Goal: Transaction & Acquisition: Purchase product/service

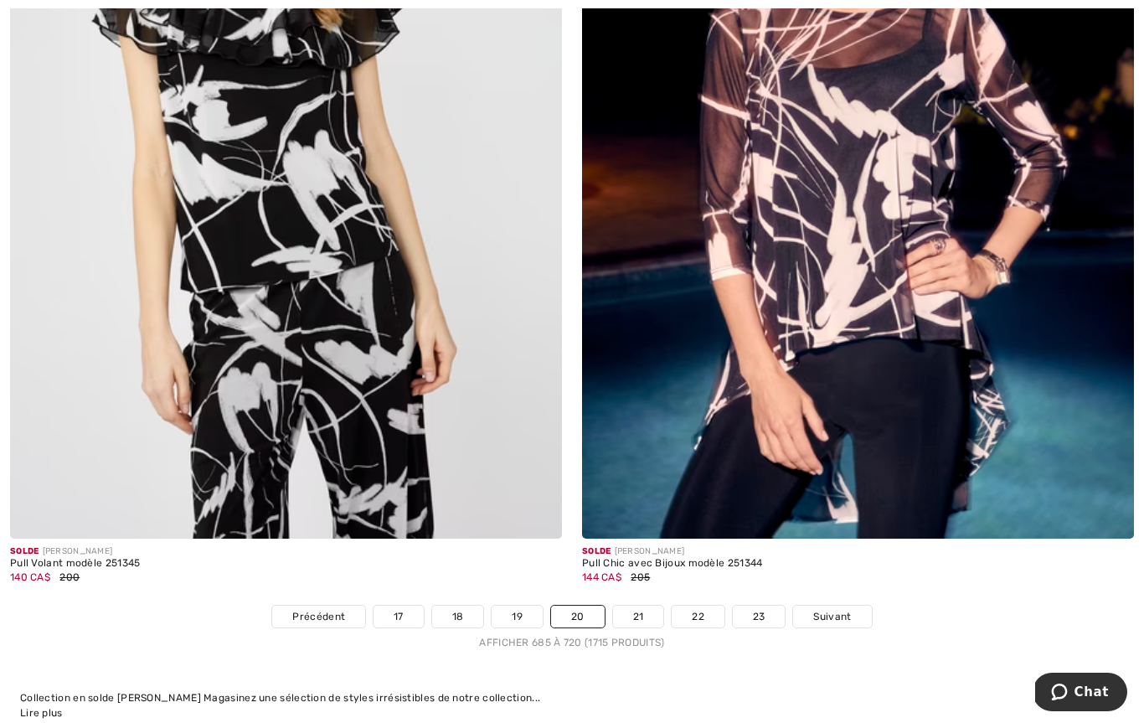
scroll to position [16341, 0]
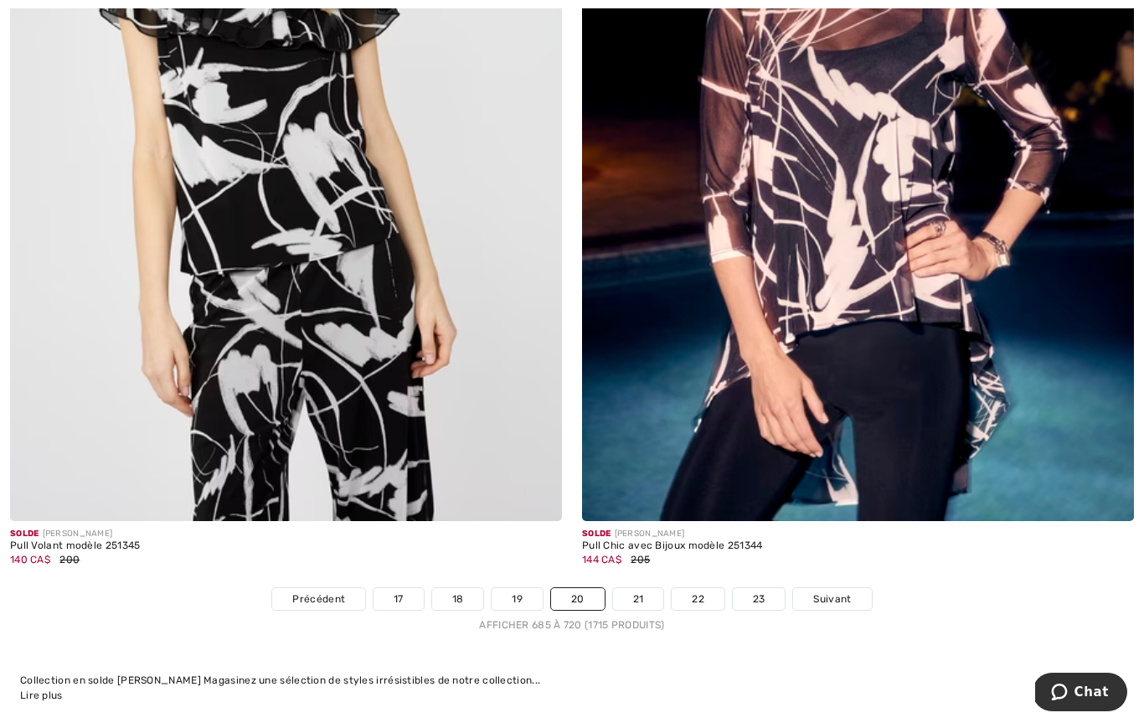
click at [636, 597] on link "21" at bounding box center [638, 599] width 51 height 22
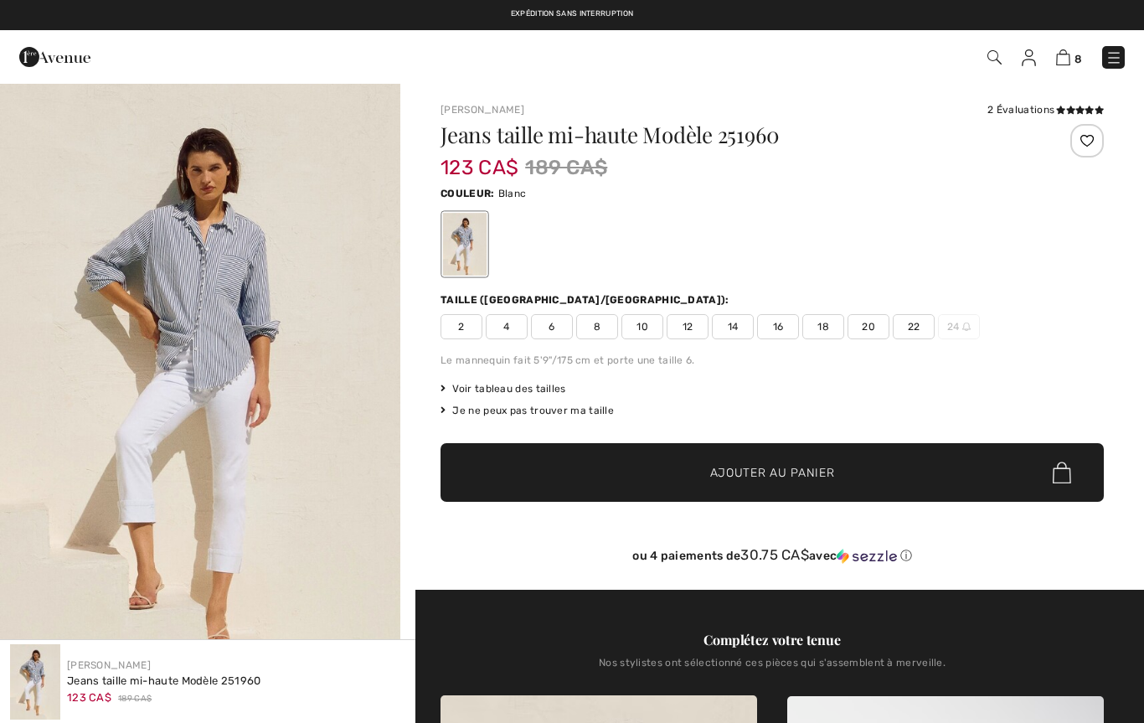
checkbox input "true"
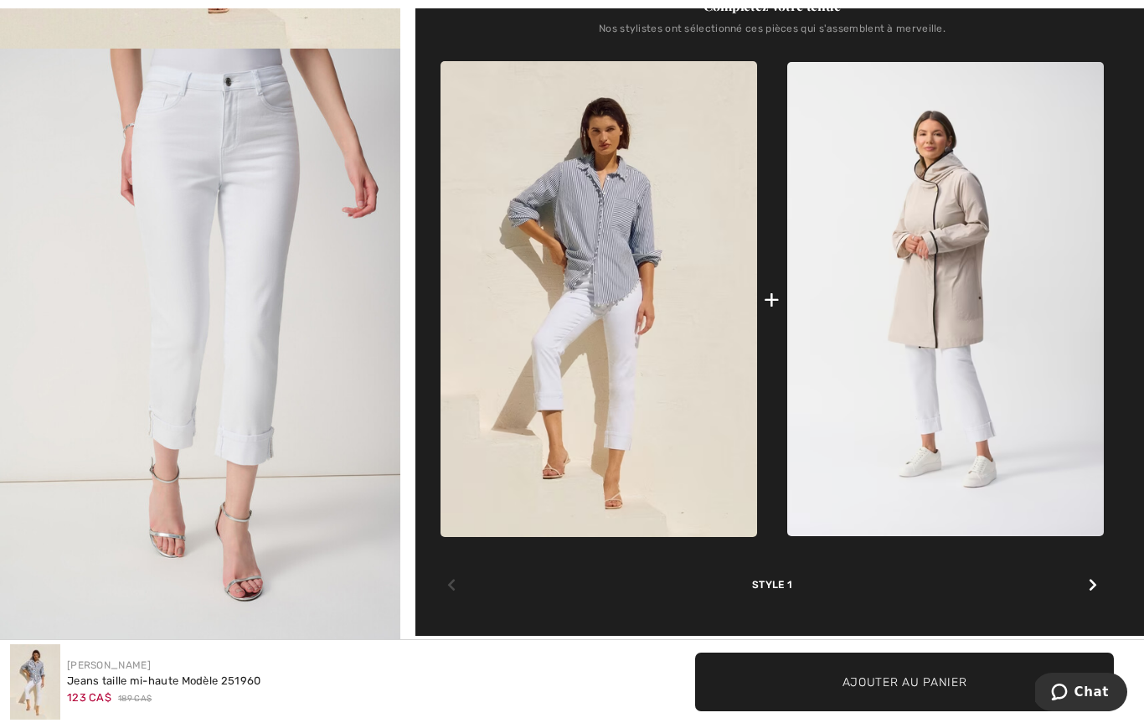
scroll to position [688, 0]
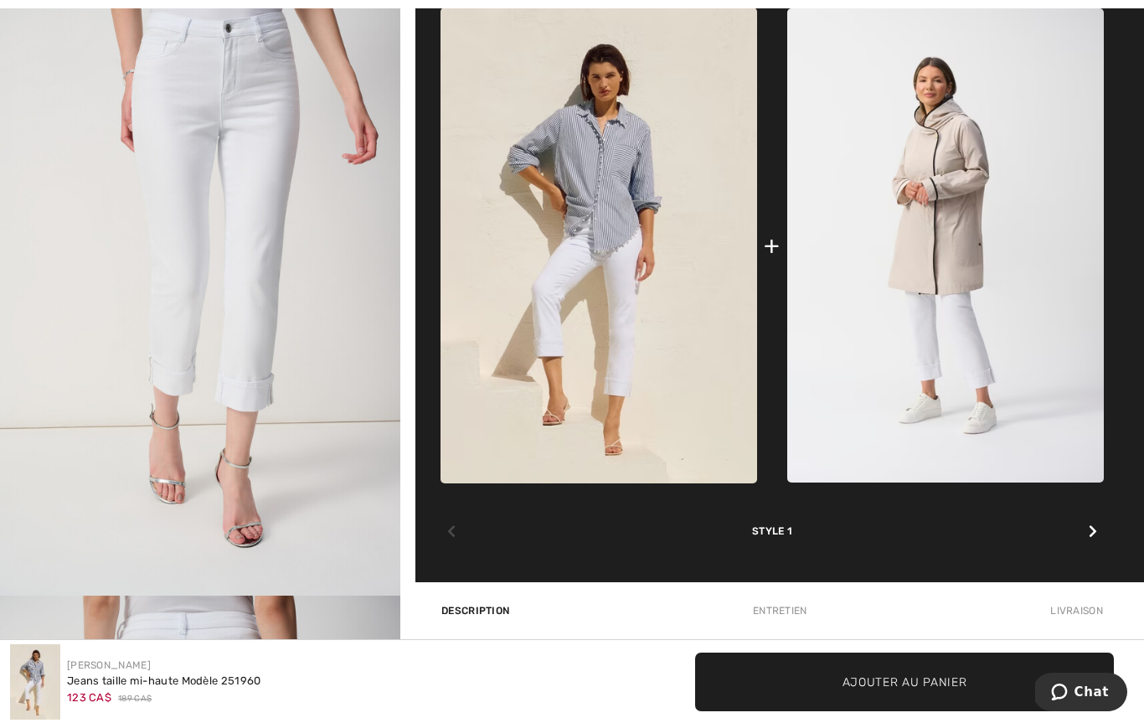
click at [587, 251] on img at bounding box center [599, 245] width 317 height 475
click at [629, 296] on img at bounding box center [599, 245] width 317 height 475
click at [618, 325] on img at bounding box center [599, 245] width 317 height 475
click at [599, 365] on img at bounding box center [599, 245] width 317 height 475
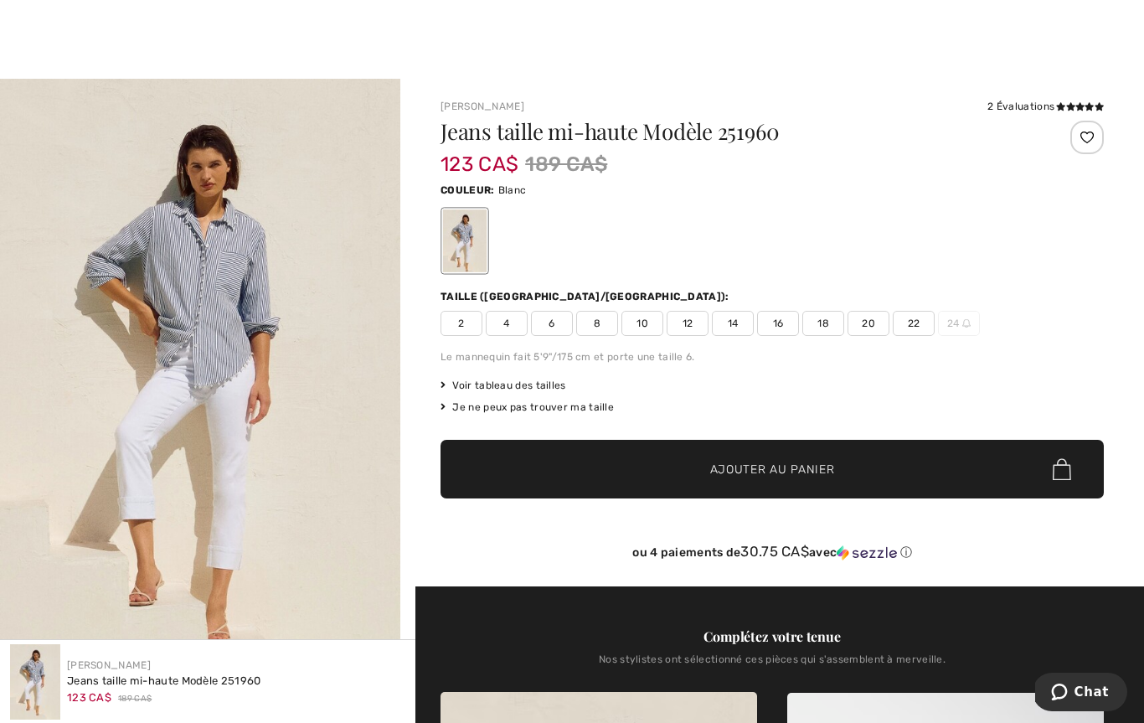
scroll to position [0, 0]
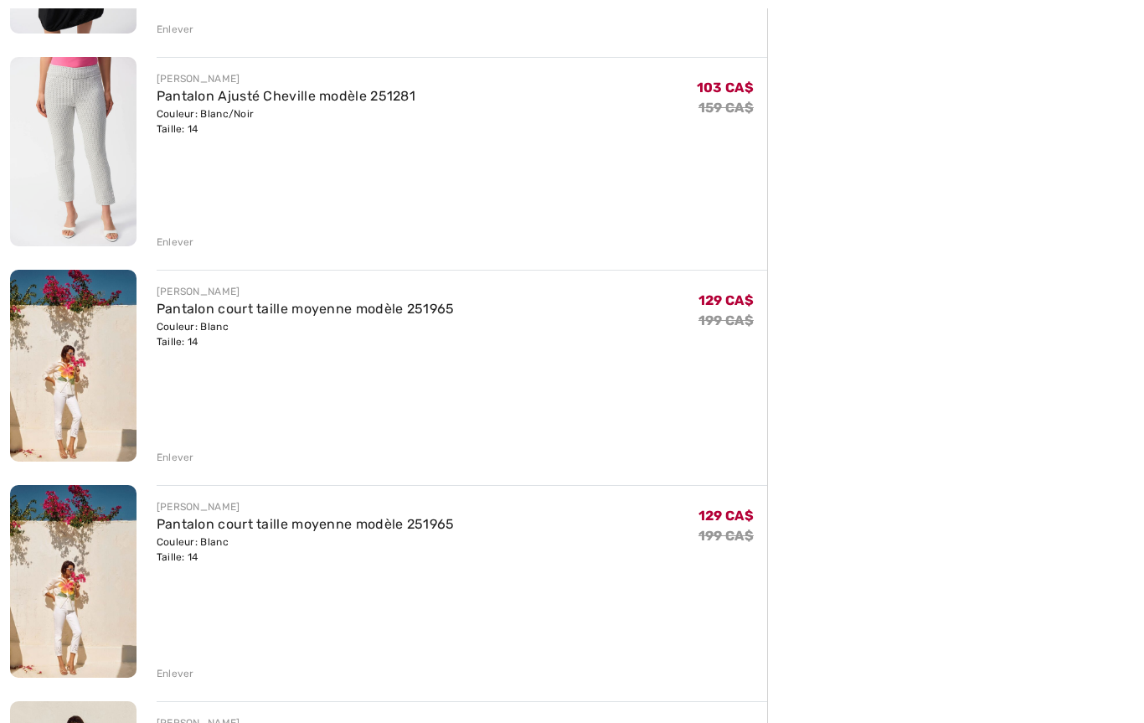
scroll to position [1022, 0]
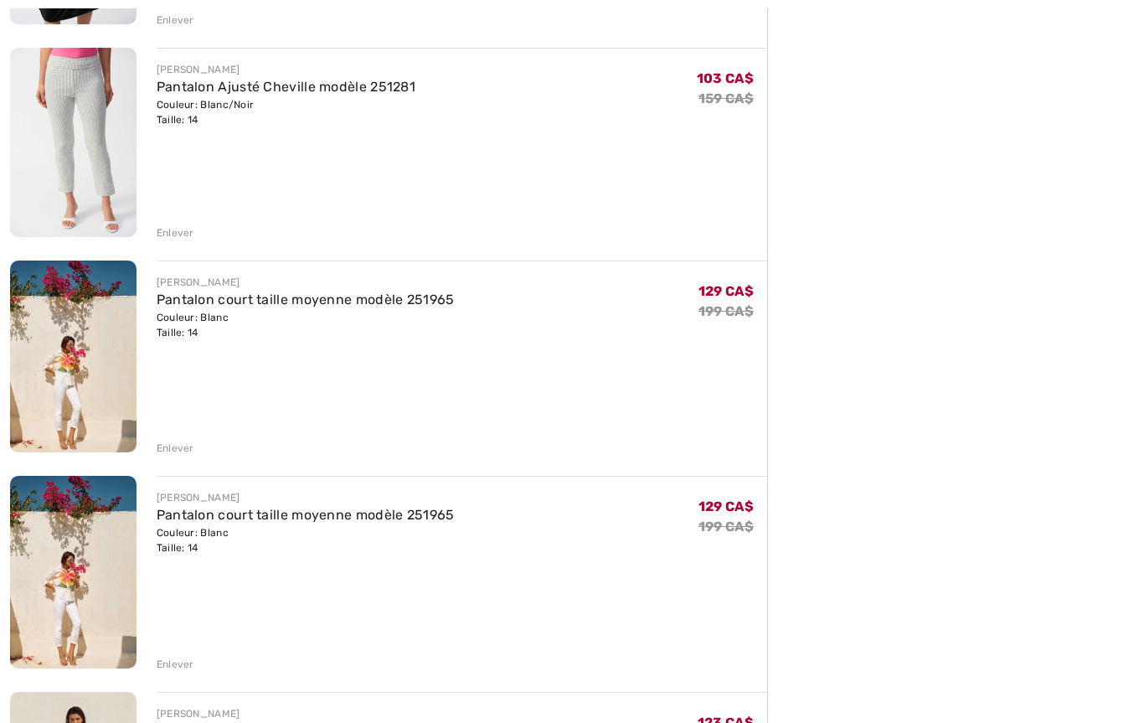
click at [61, 376] on img at bounding box center [73, 357] width 126 height 193
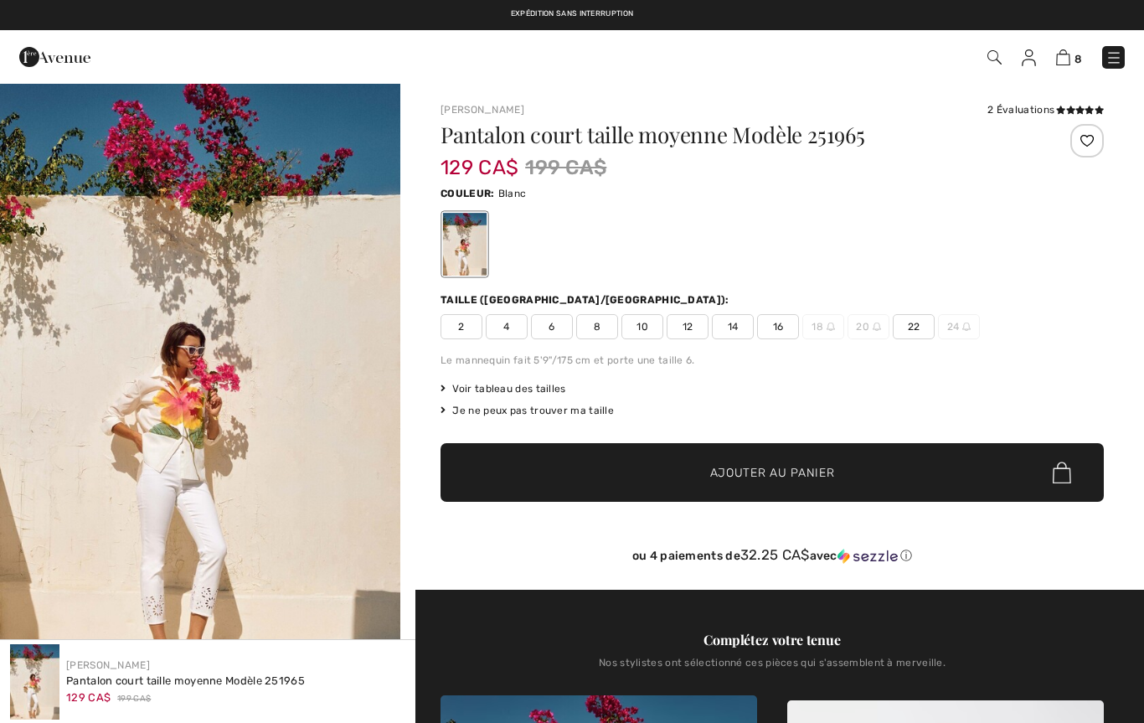
checkbox input "true"
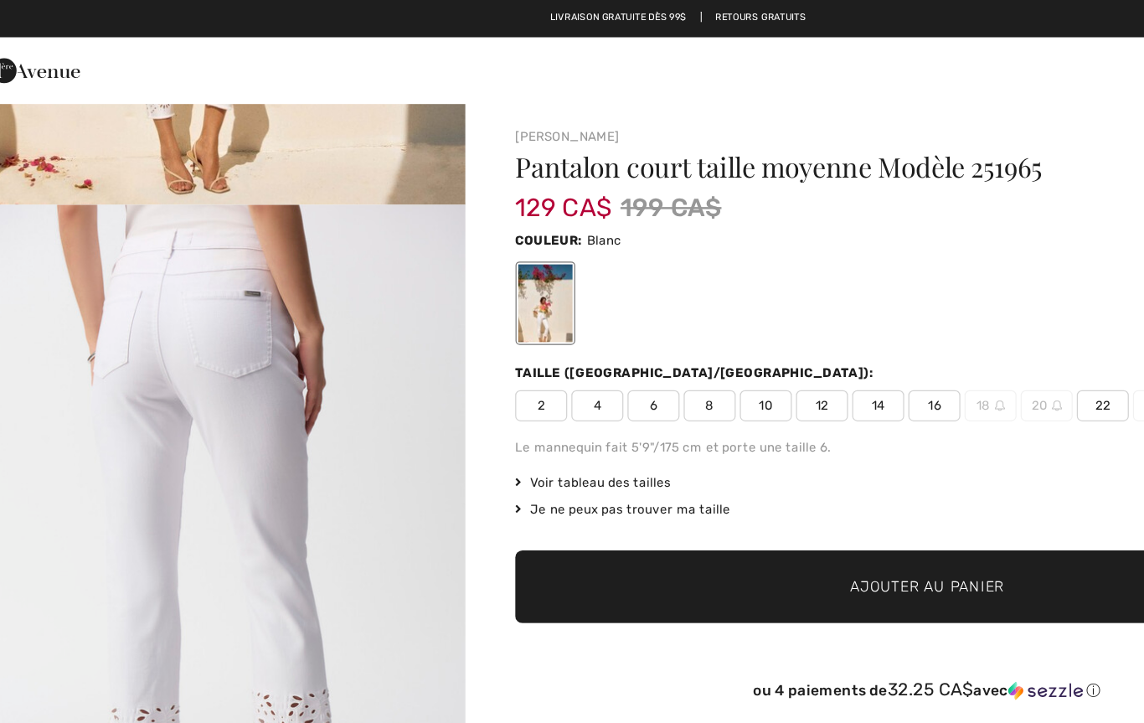
scroll to position [528, 0]
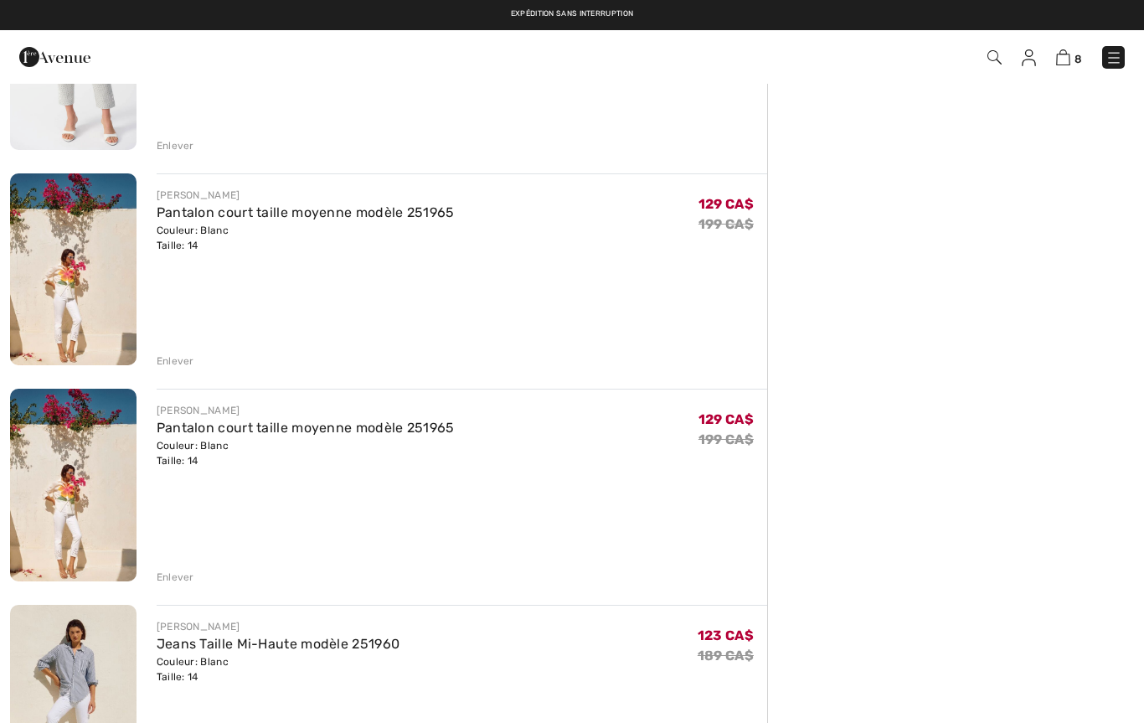
click at [176, 586] on div "[PERSON_NAME] Pull Décontracté Col Rond modèle 252071 Couleur: Moonstone Taille…" at bounding box center [388, 138] width 757 height 2056
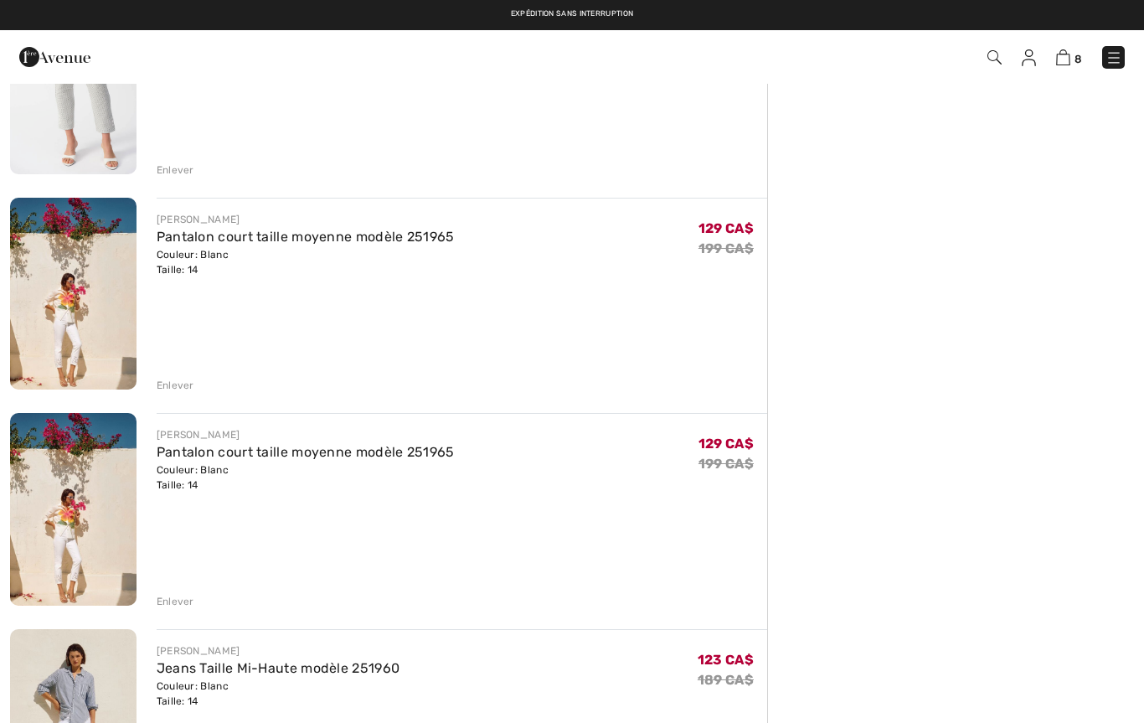
scroll to position [1076, 0]
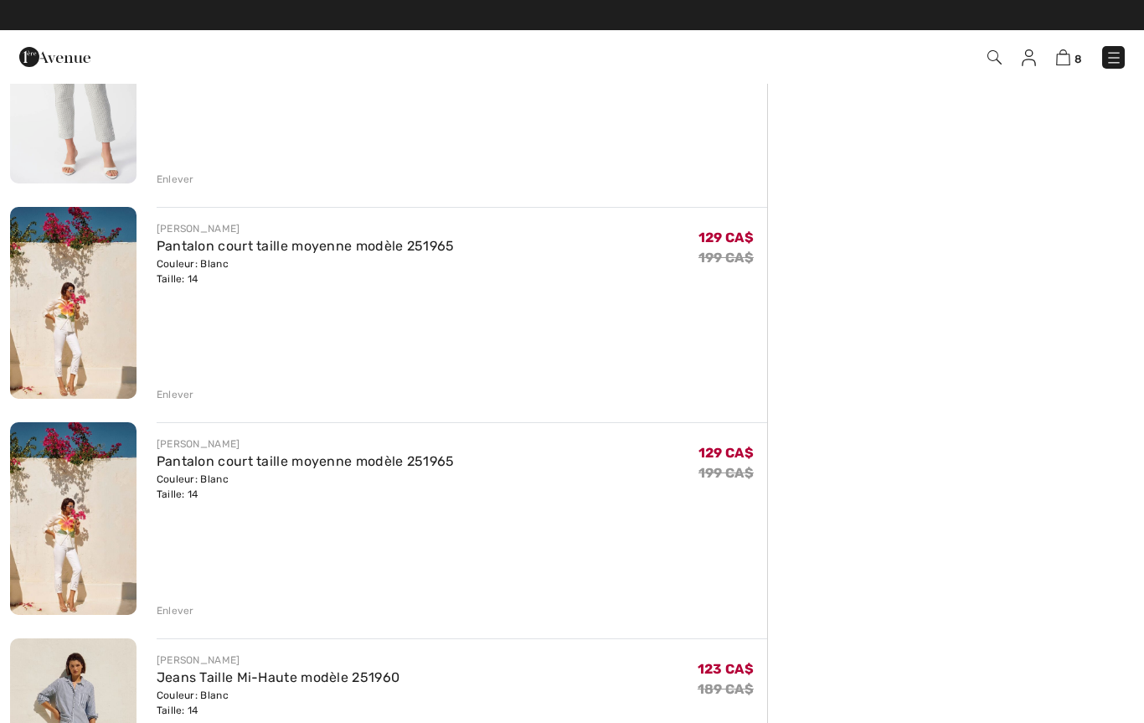
click at [182, 617] on div "Enlever" at bounding box center [176, 610] width 38 height 15
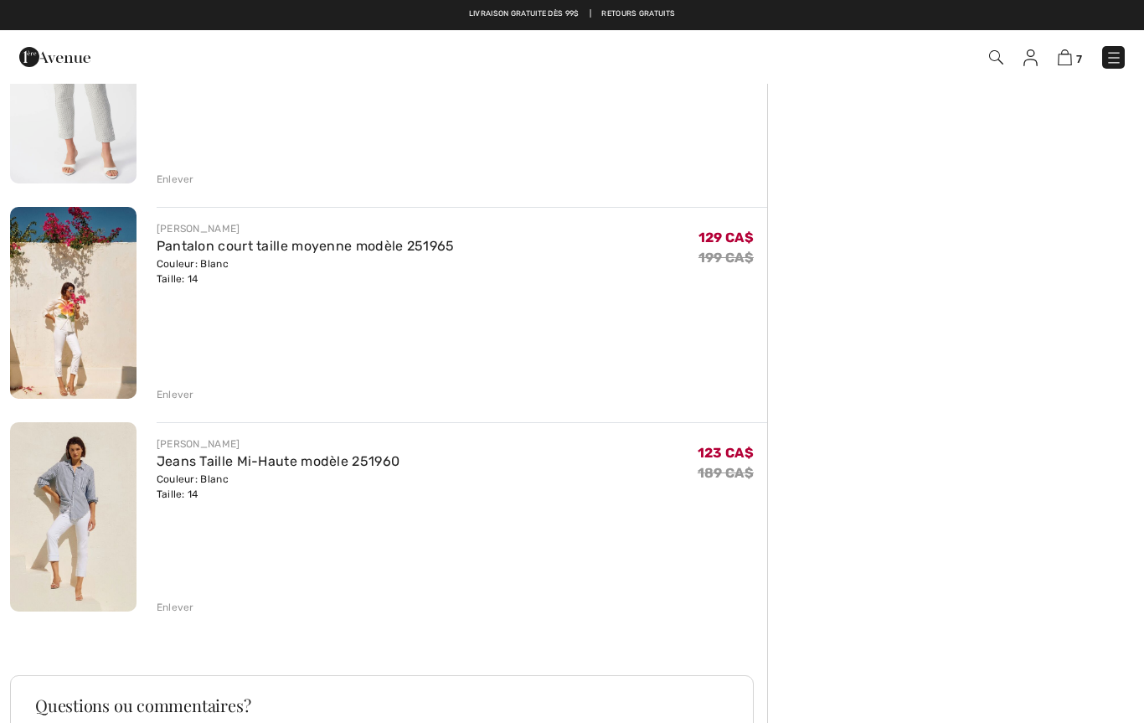
click at [173, 612] on div "Enlever" at bounding box center [176, 607] width 38 height 15
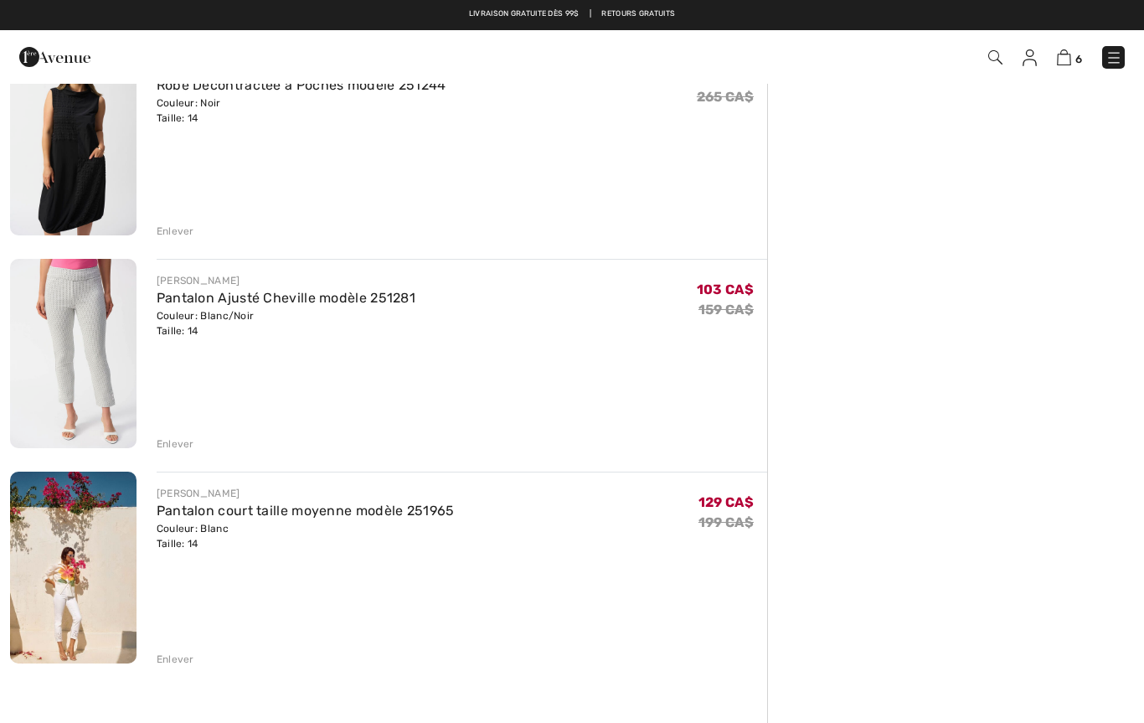
scroll to position [799, 0]
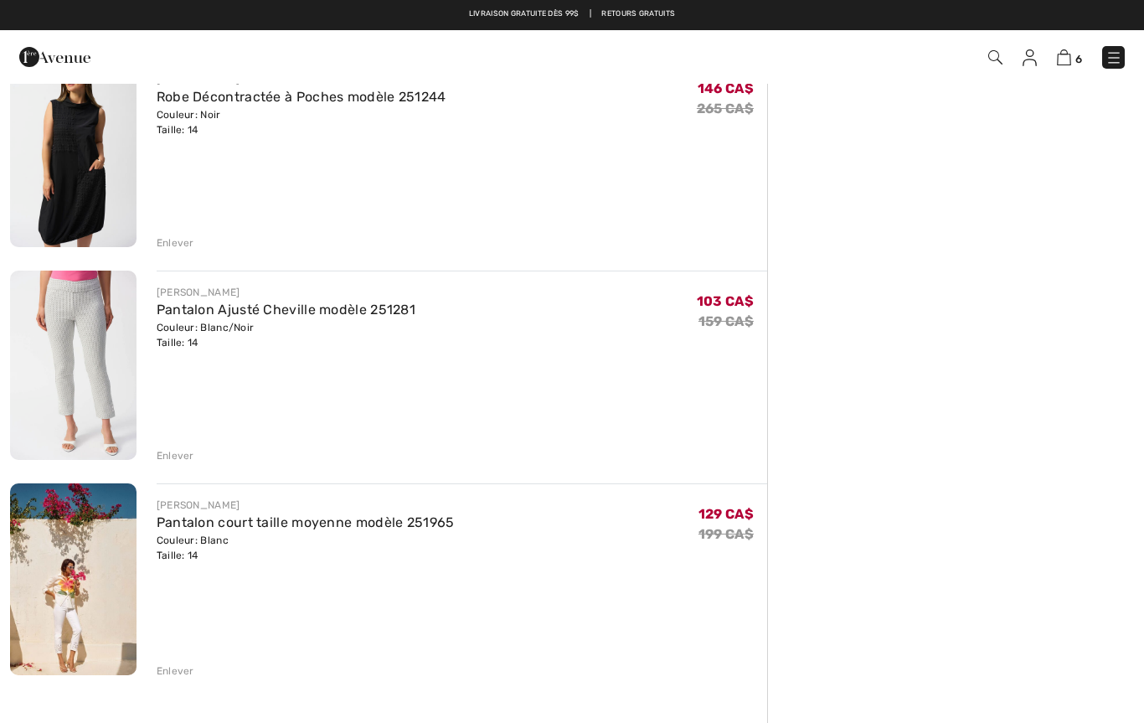
click at [181, 456] on div "Enlever" at bounding box center [176, 455] width 38 height 15
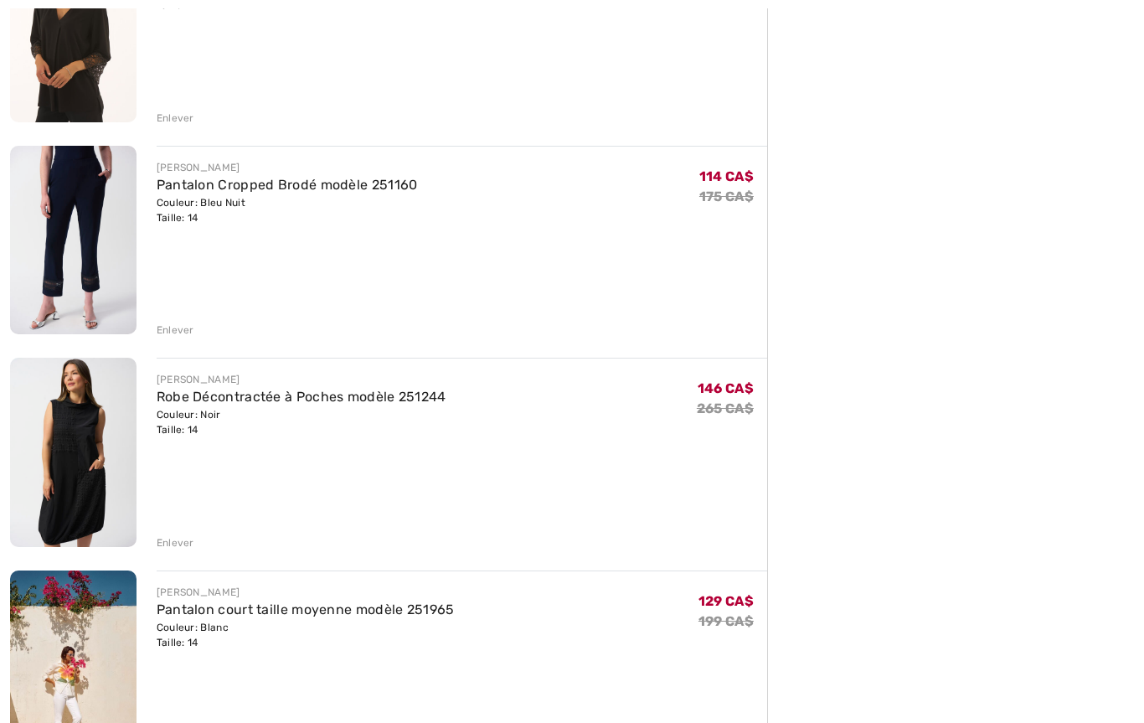
scroll to position [522, 0]
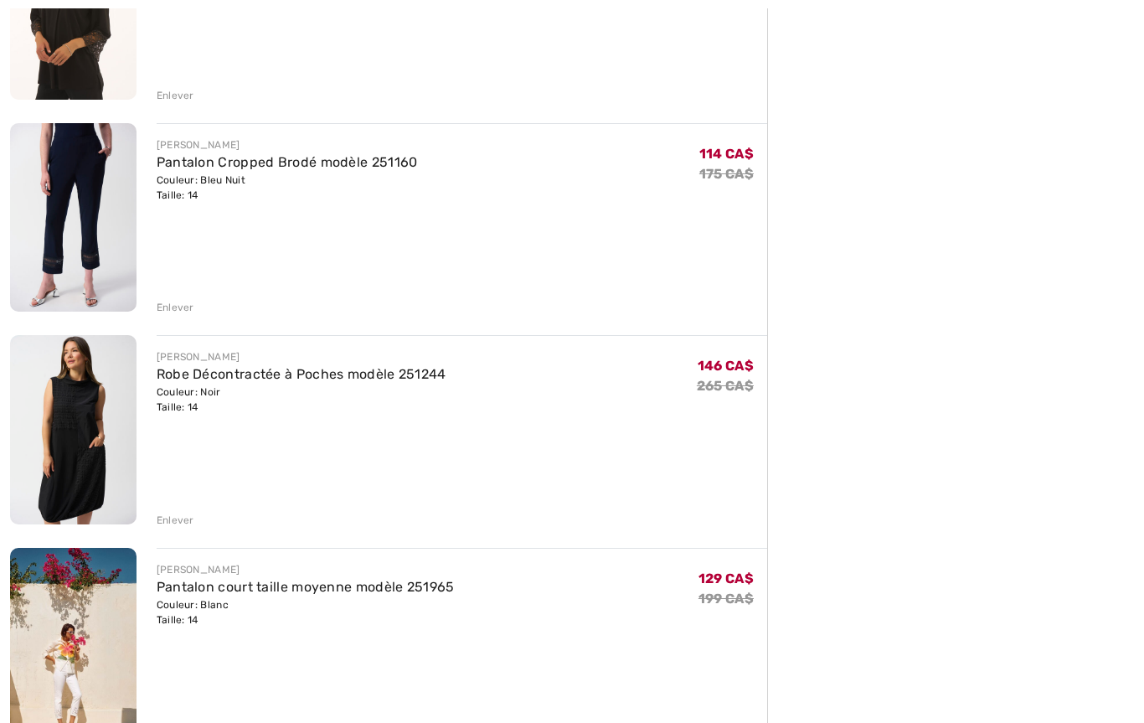
click at [192, 531] on div "JOSEPH RIBKOFF Pull Décontracté Col Rond modèle 252071 Couleur: Moonstone Taill…" at bounding box center [388, 405] width 757 height 1415
click at [177, 522] on div "Enlever" at bounding box center [176, 520] width 38 height 15
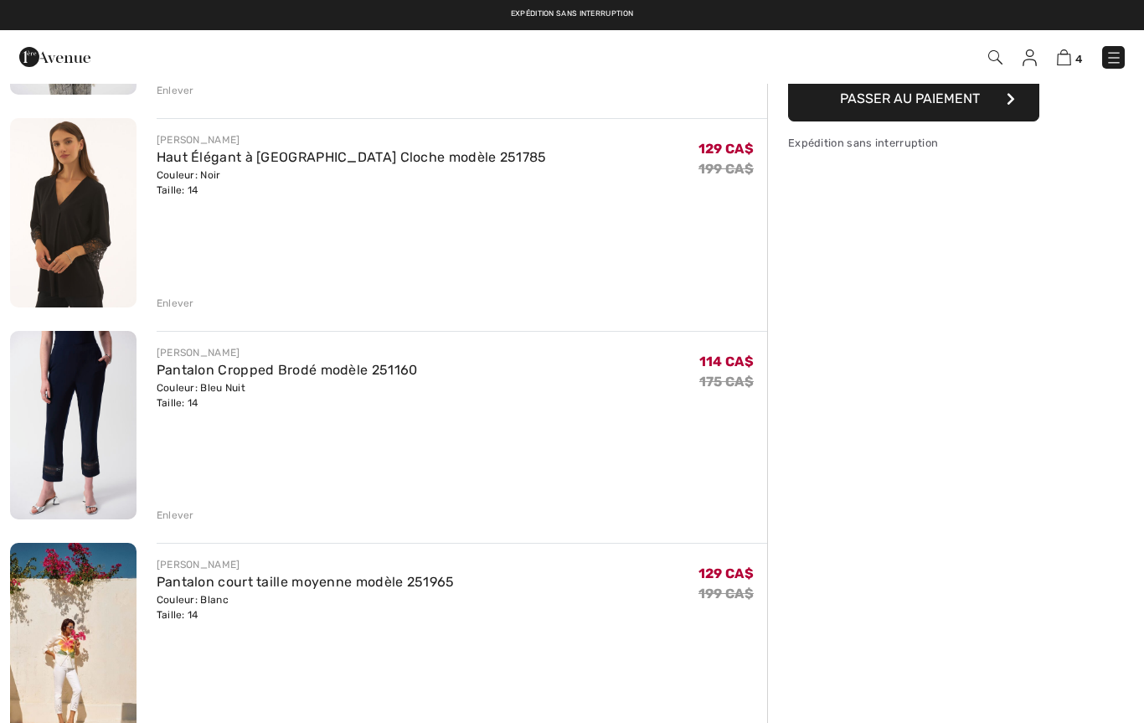
scroll to position [313, 0]
click at [97, 425] on img at bounding box center [73, 426] width 126 height 189
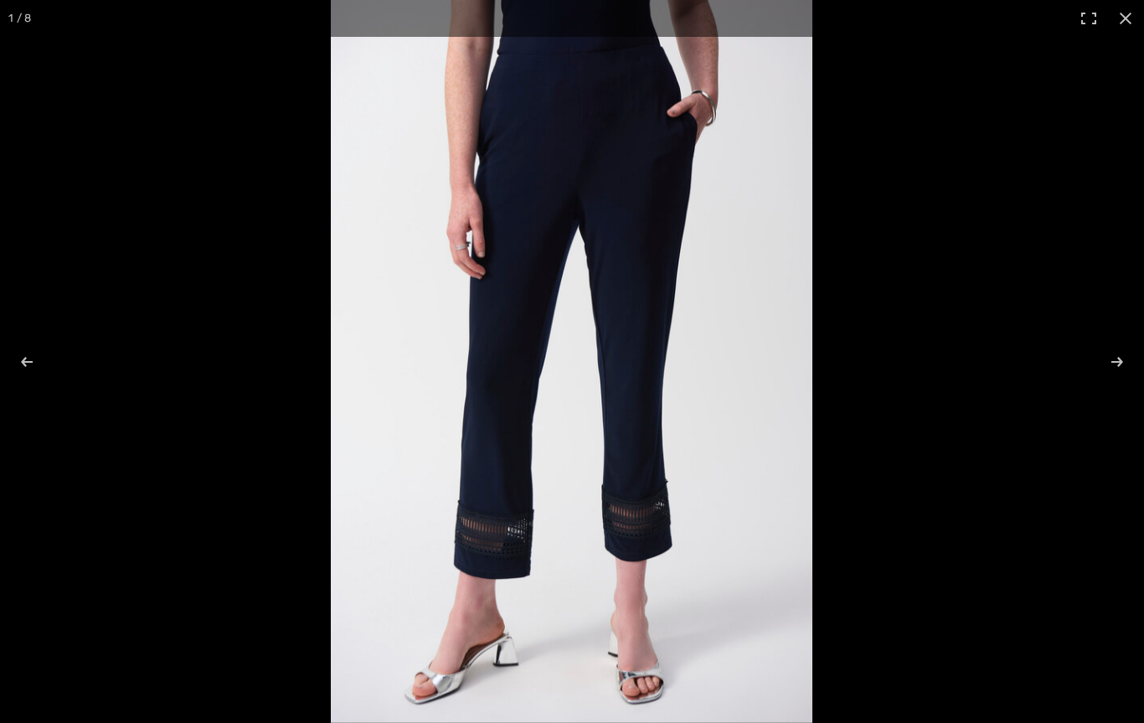
checkbox input "true"
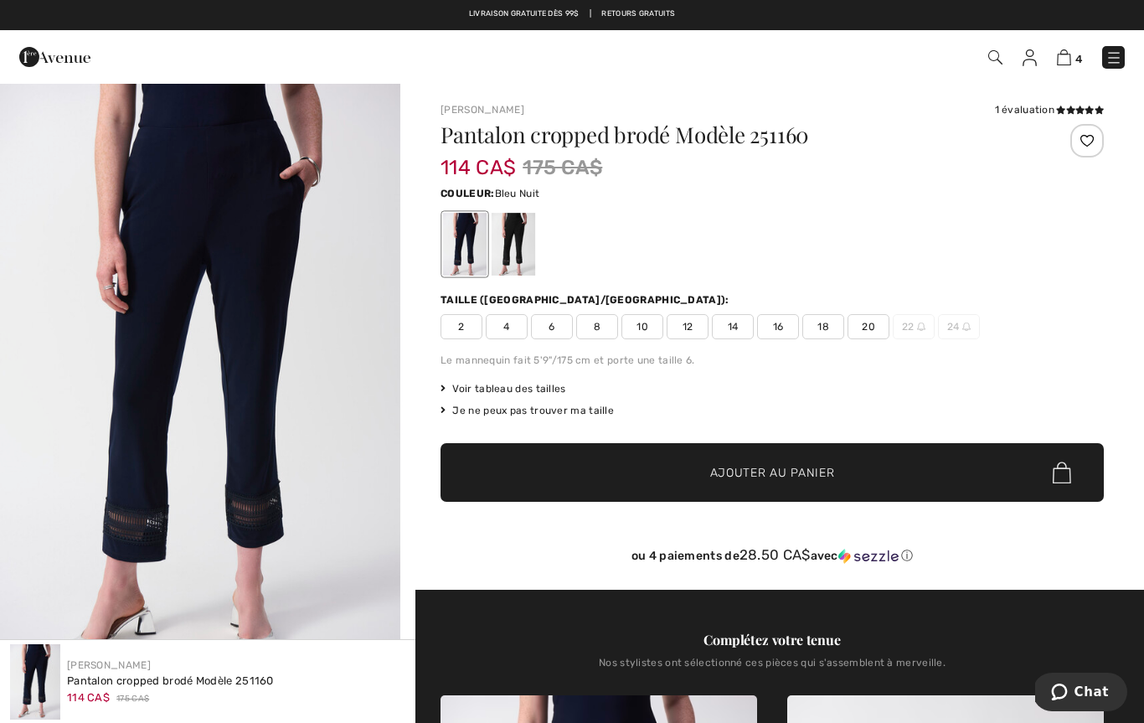
click at [1069, 65] on img at bounding box center [1064, 57] width 14 height 16
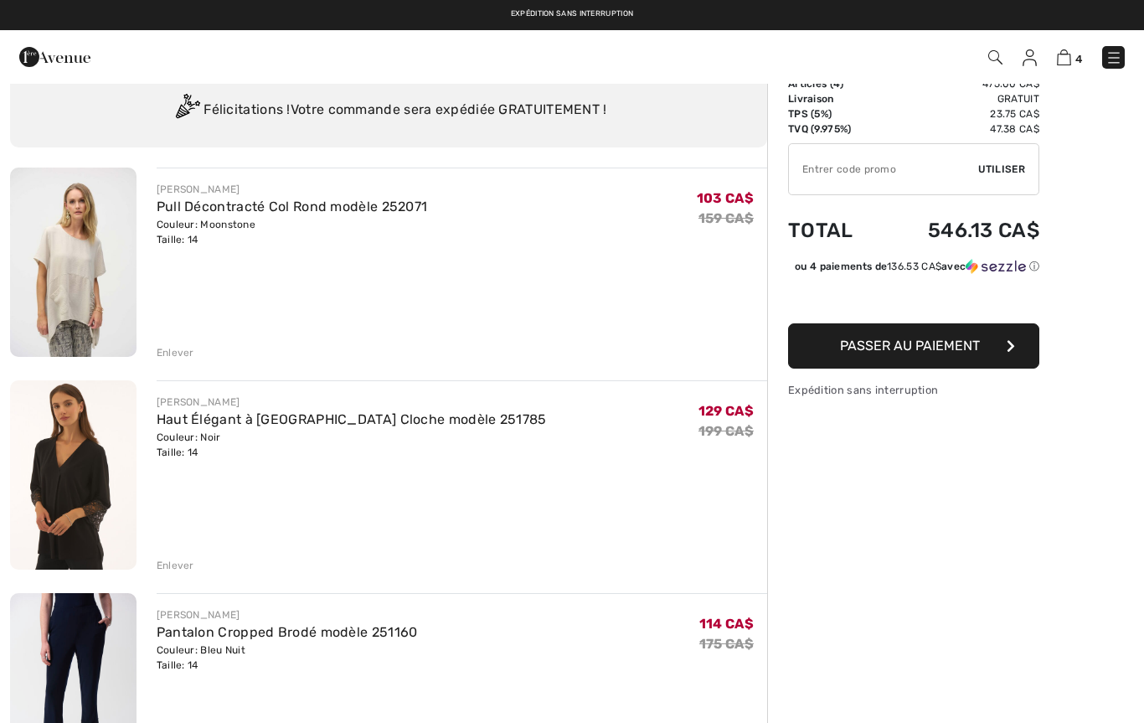
scroll to position [51, 0]
click at [170, 357] on div "Enlever" at bounding box center [176, 353] width 38 height 15
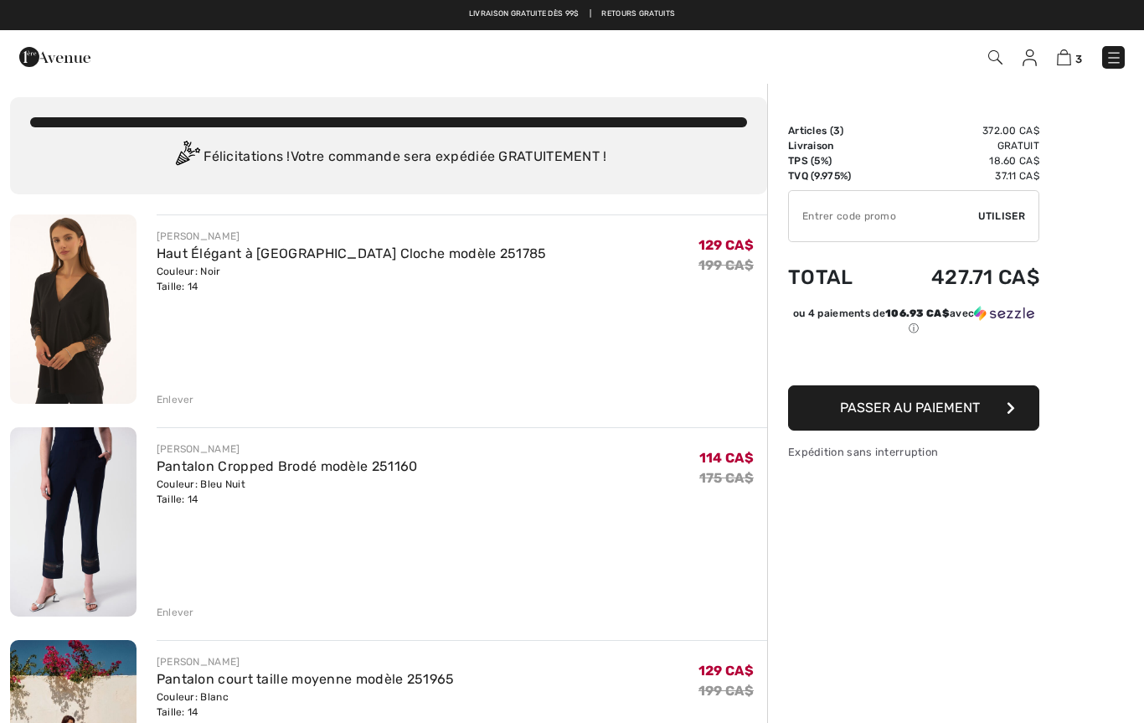
scroll to position [0, 0]
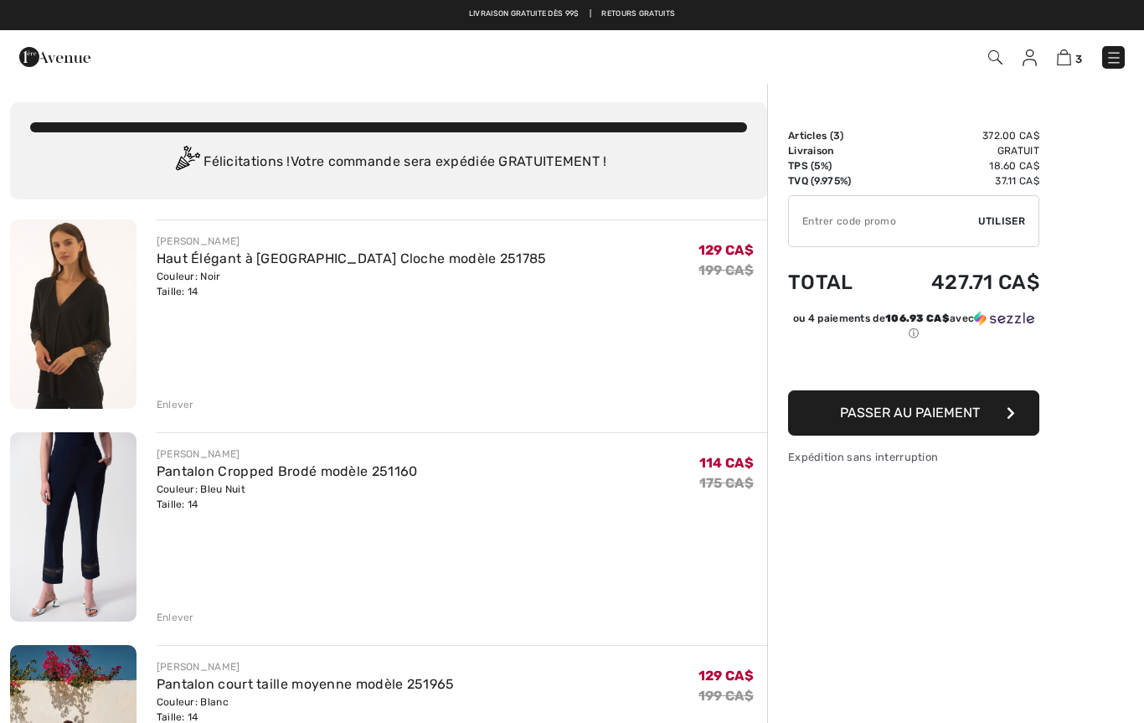
click at [1071, 59] on img at bounding box center [1064, 57] width 14 height 16
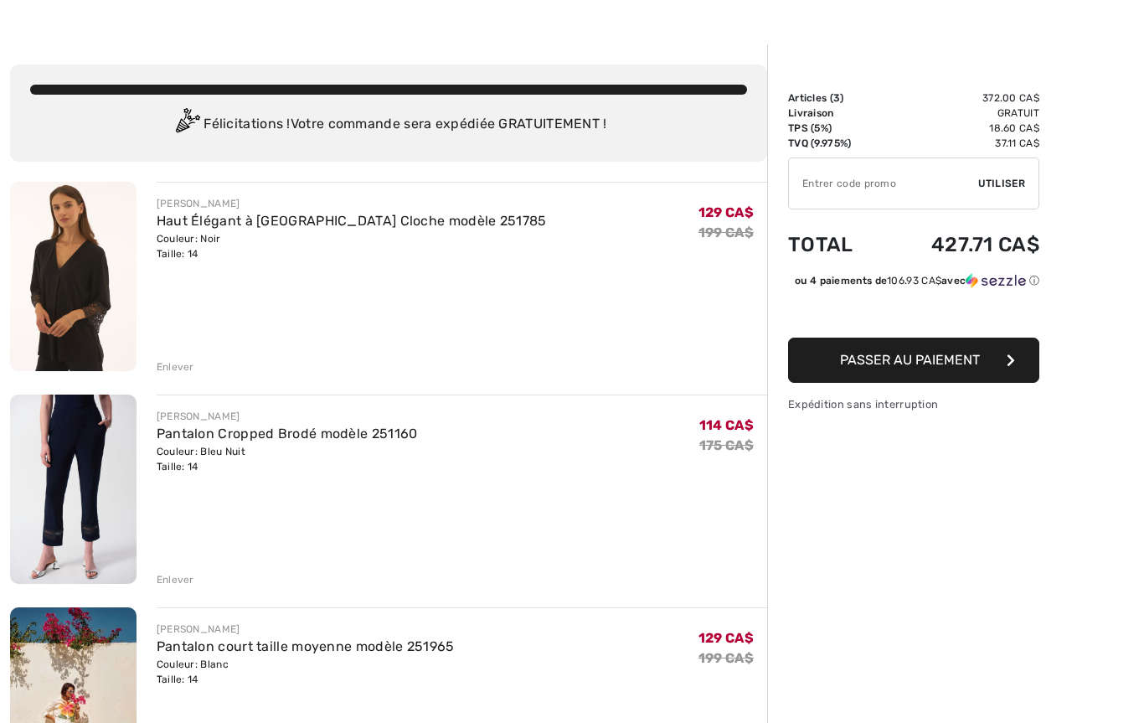
scroll to position [39, 0]
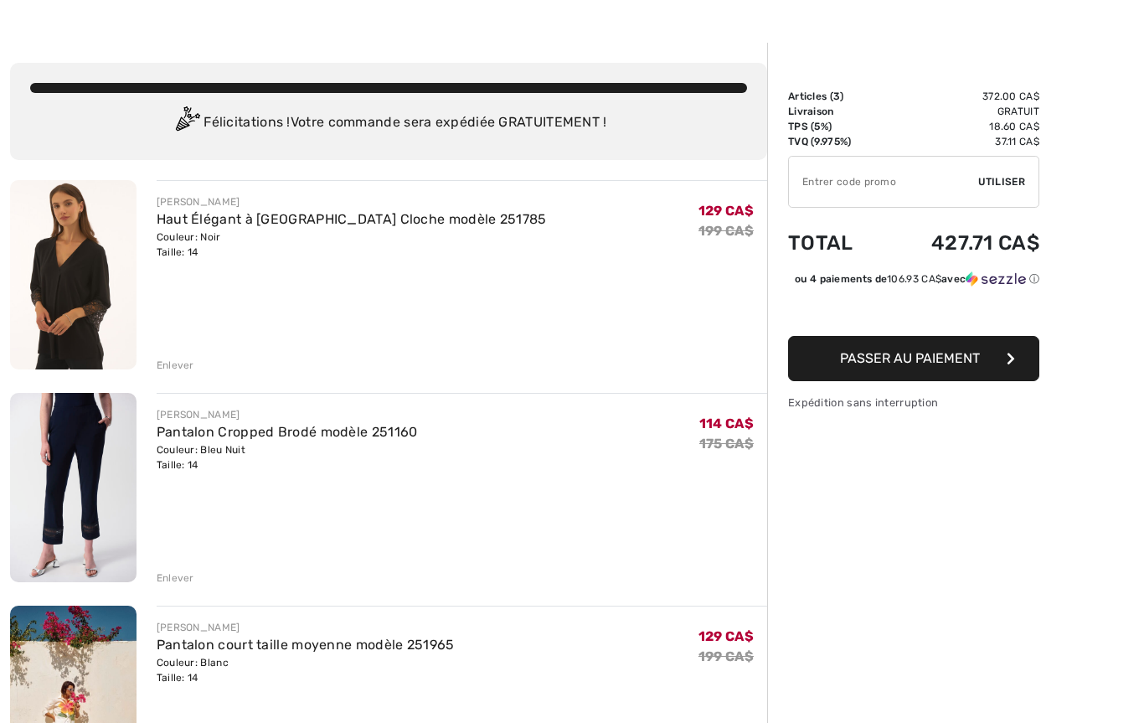
click at [848, 181] on input "TEXT" at bounding box center [883, 182] width 189 height 50
click at [630, 225] on div "JOSEPH RIBKOFF Haut Élégant à Manches Cloche modèle 251785 Couleur: Noir Taille…" at bounding box center [462, 227] width 611 height 65
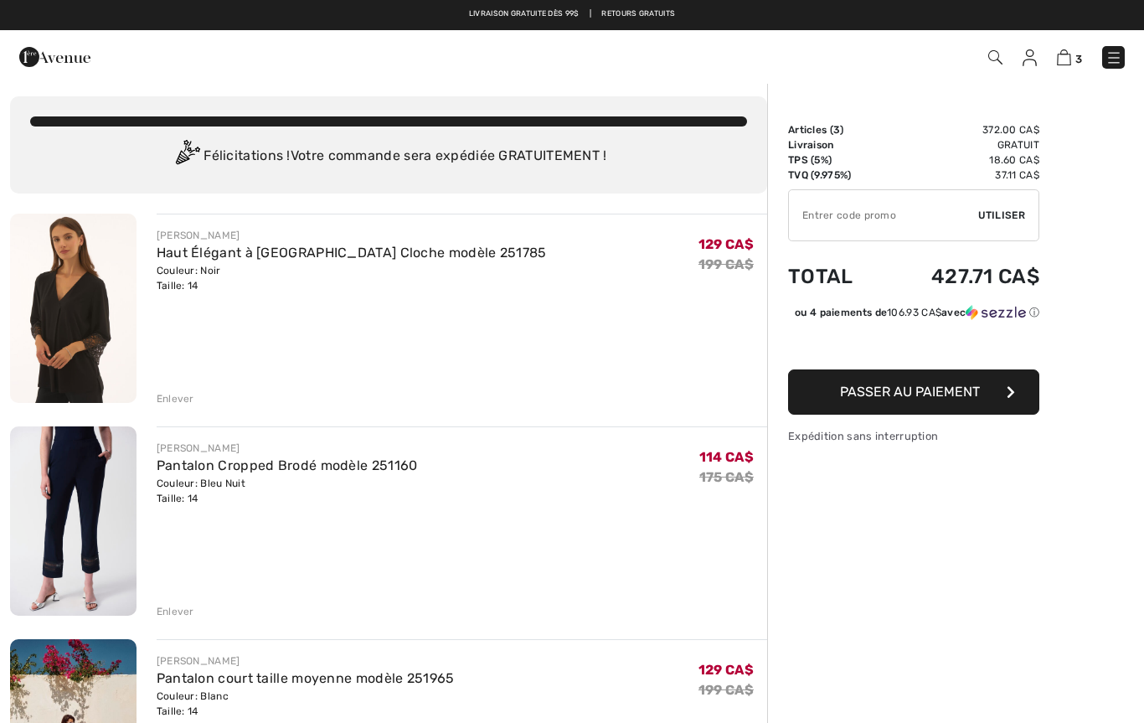
scroll to position [0, 0]
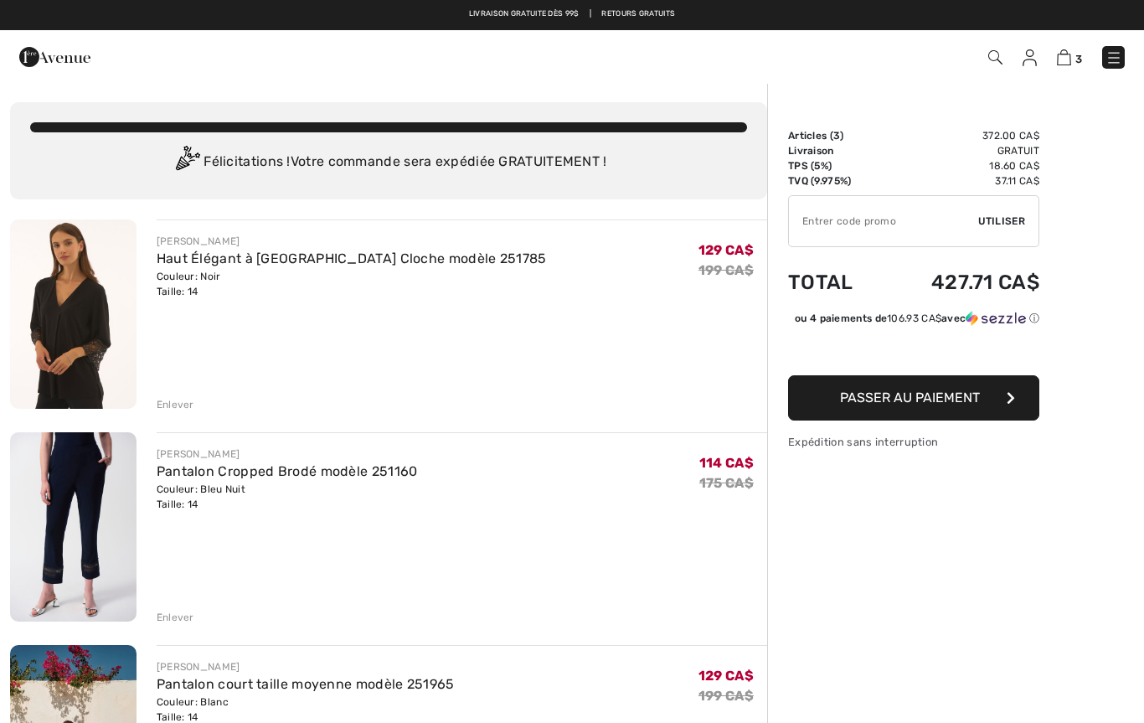
click at [536, 160] on div "Félicitations ! Votre commande sera expédiée GRATUITEMENT !" at bounding box center [388, 163] width 717 height 34
click at [621, 142] on div "Vous n'êtes qu'à 0.00 CA$ de la LIVRAISON GRATUITE! Continuer à magasiner > Fél…" at bounding box center [388, 150] width 757 height 97
click at [1112, 65] on img at bounding box center [1114, 57] width 17 height 17
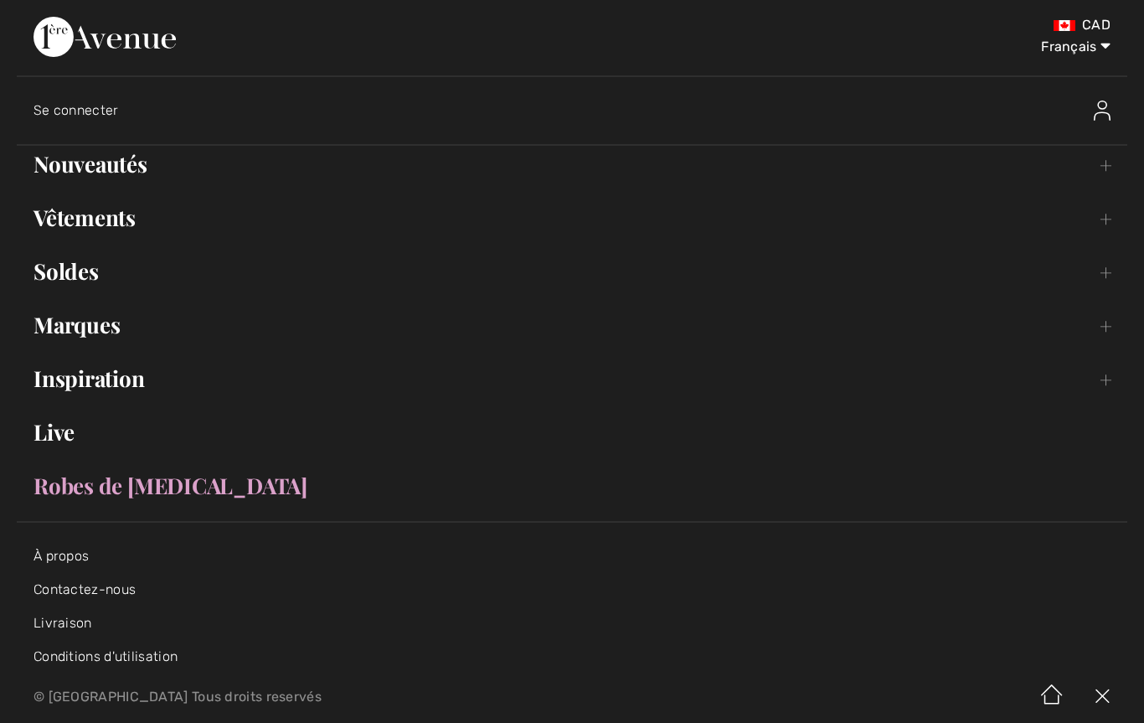
click at [69, 274] on link "Soldes Toggle submenu" at bounding box center [572, 271] width 1111 height 37
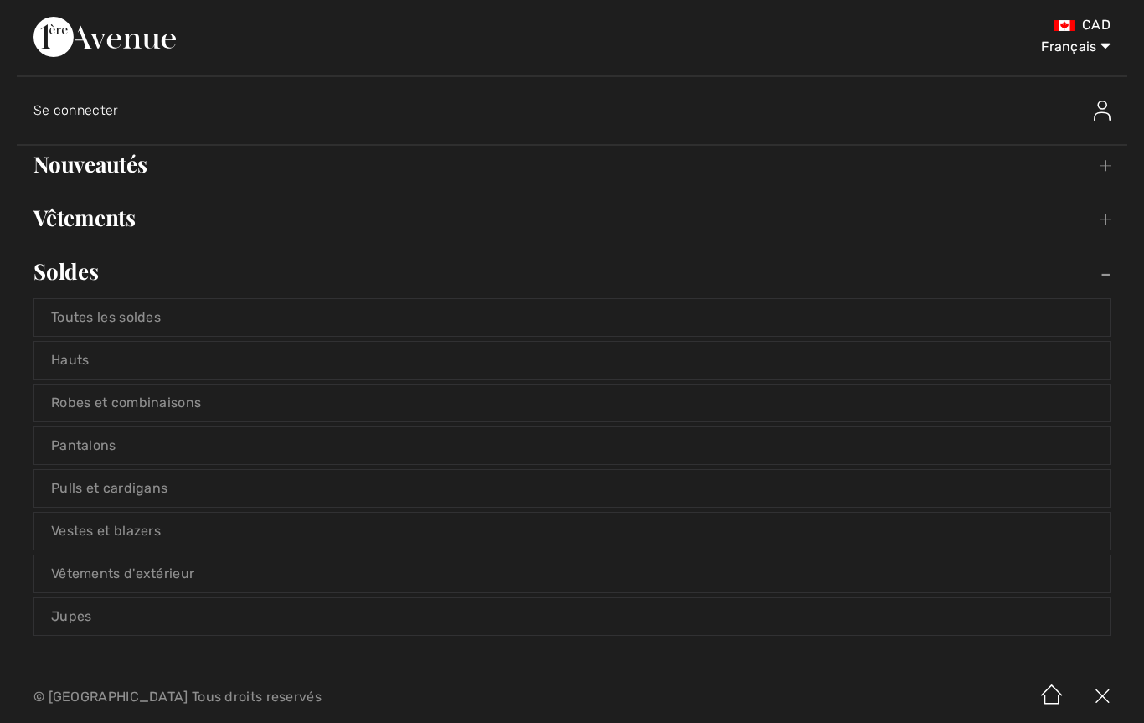
click at [1071, 39] on select "English Français" at bounding box center [1067, 43] width 87 height 50
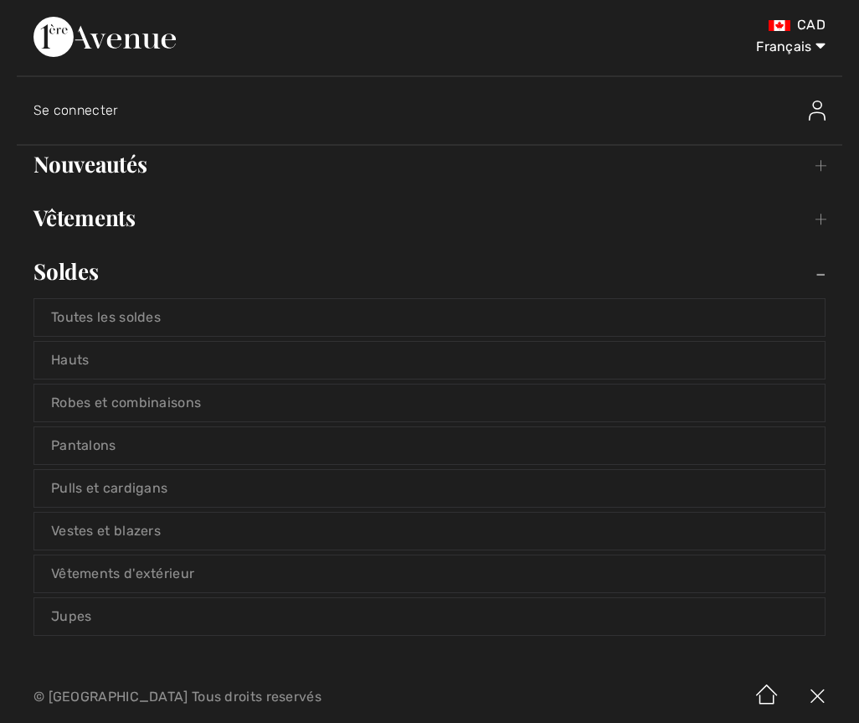
click at [392, 214] on link "Vêtements Toggle submenu" at bounding box center [430, 217] width 826 height 37
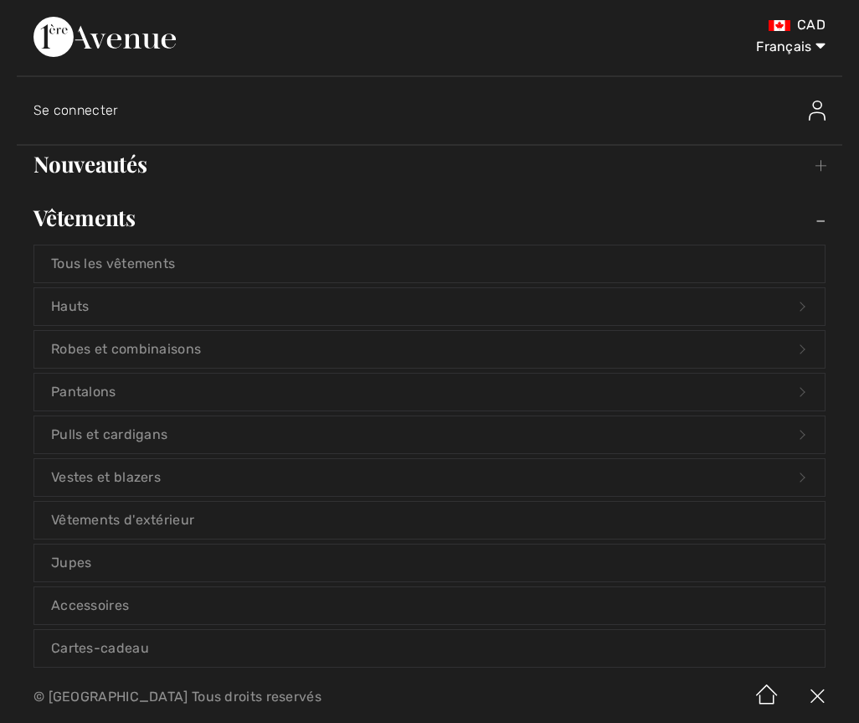
click at [287, 261] on link "Tous les vêtements" at bounding box center [429, 263] width 791 height 37
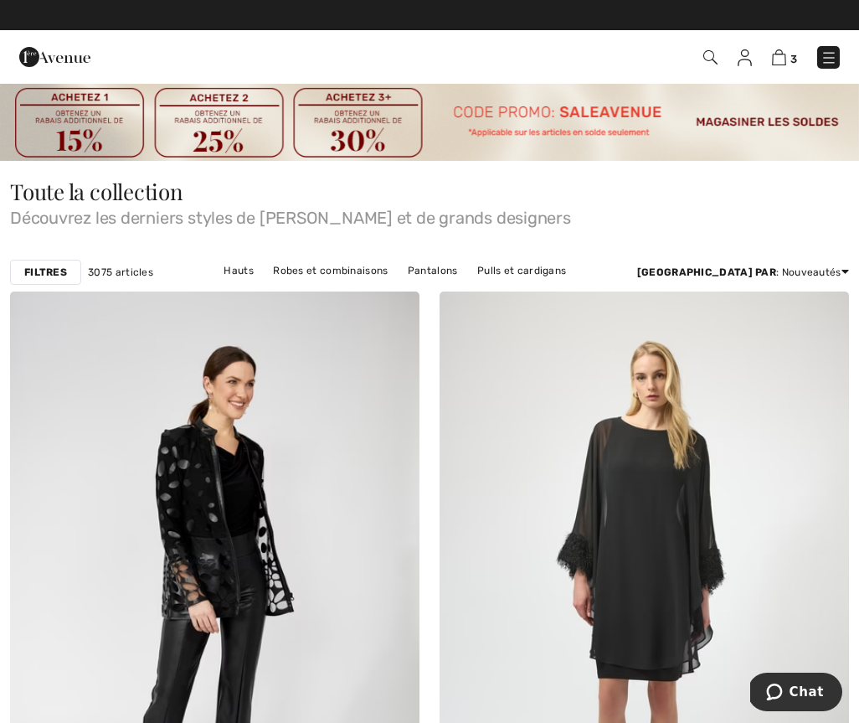
click at [787, 64] on img at bounding box center [779, 57] width 14 height 16
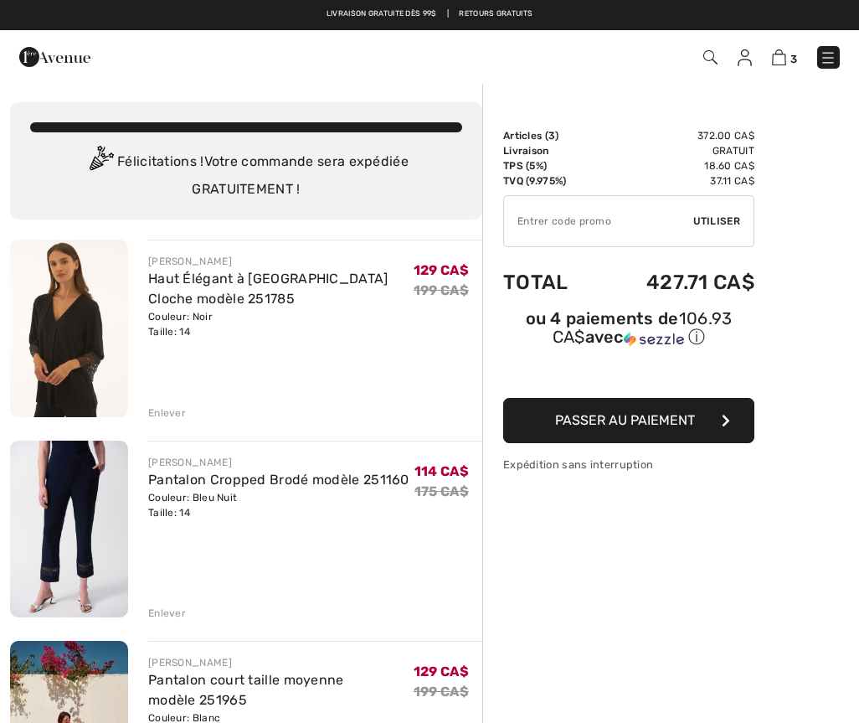
click at [599, 230] on input "TEXT" at bounding box center [598, 221] width 189 height 50
click at [554, 219] on input "TEXT" at bounding box center [598, 221] width 189 height 50
paste input "SALEAVENUE"
type input "SALEAVENUE"
click at [725, 220] on span "Utiliser" at bounding box center [717, 221] width 47 height 15
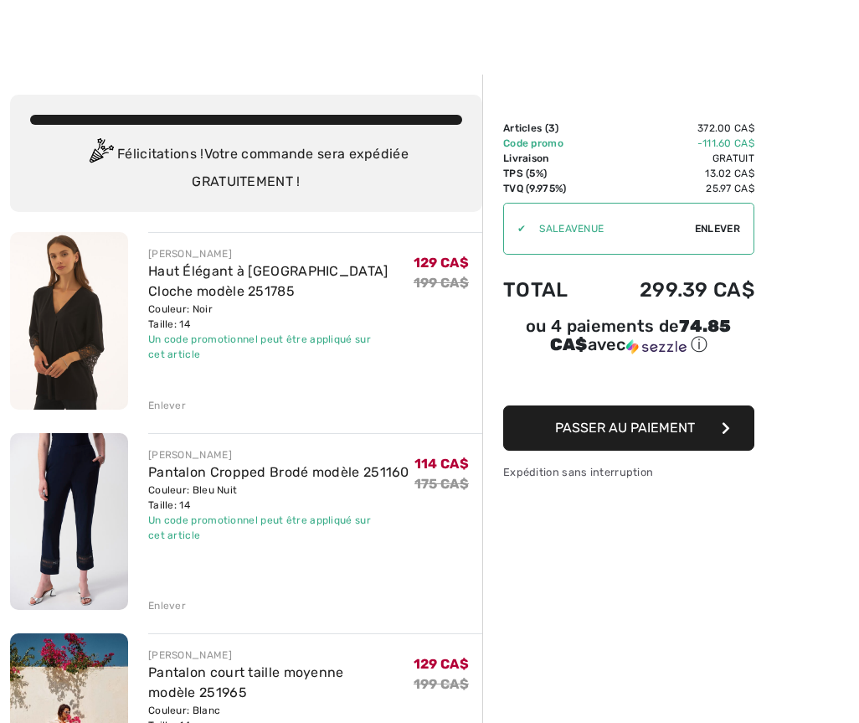
scroll to position [102, 0]
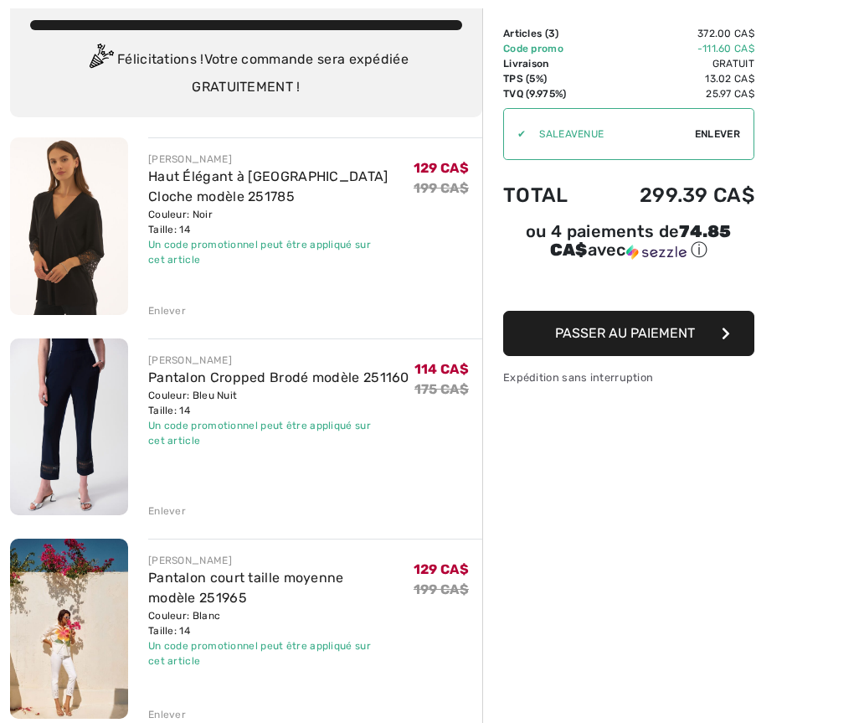
click at [46, 228] on img at bounding box center [69, 226] width 118 height 178
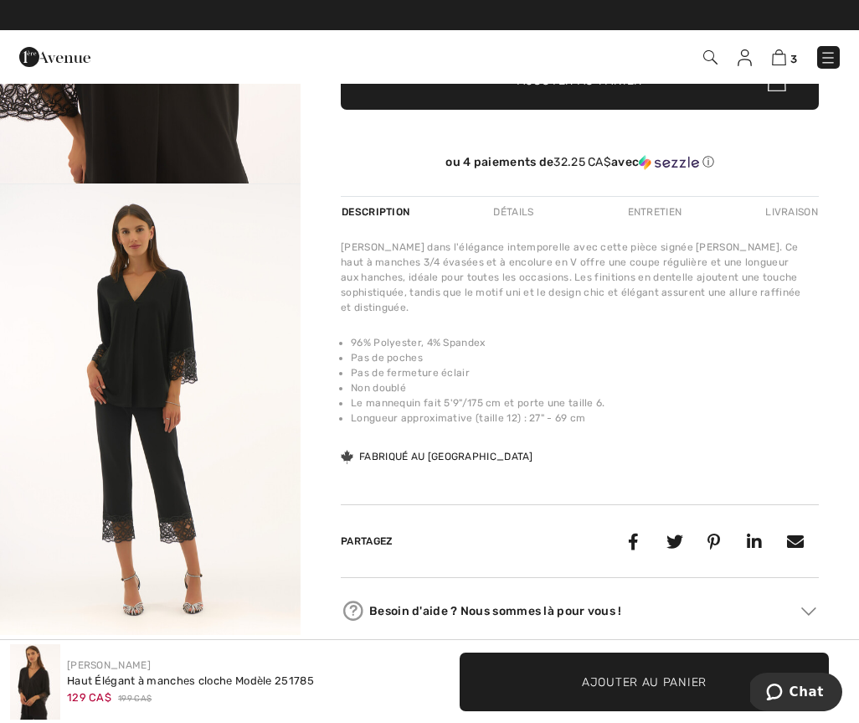
scroll to position [495, 0]
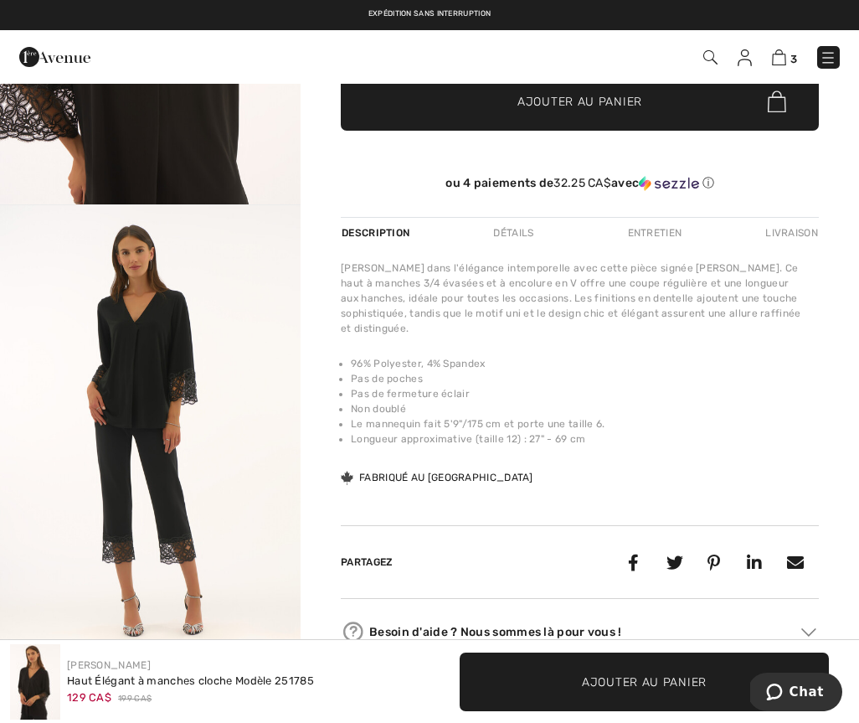
click at [116, 550] on img "4 / 4" at bounding box center [150, 430] width 301 height 451
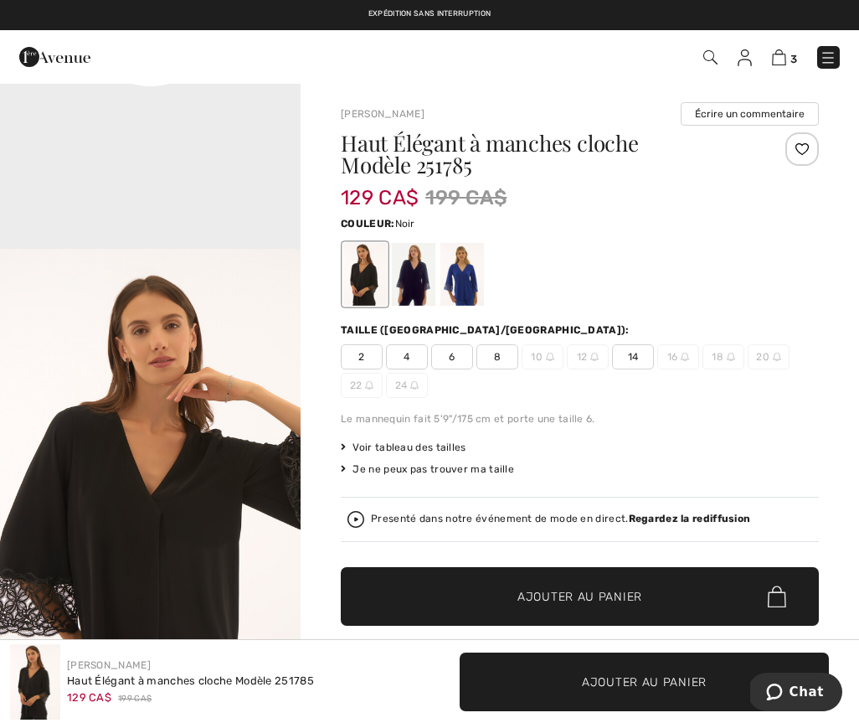
click at [783, 62] on img at bounding box center [779, 57] width 14 height 16
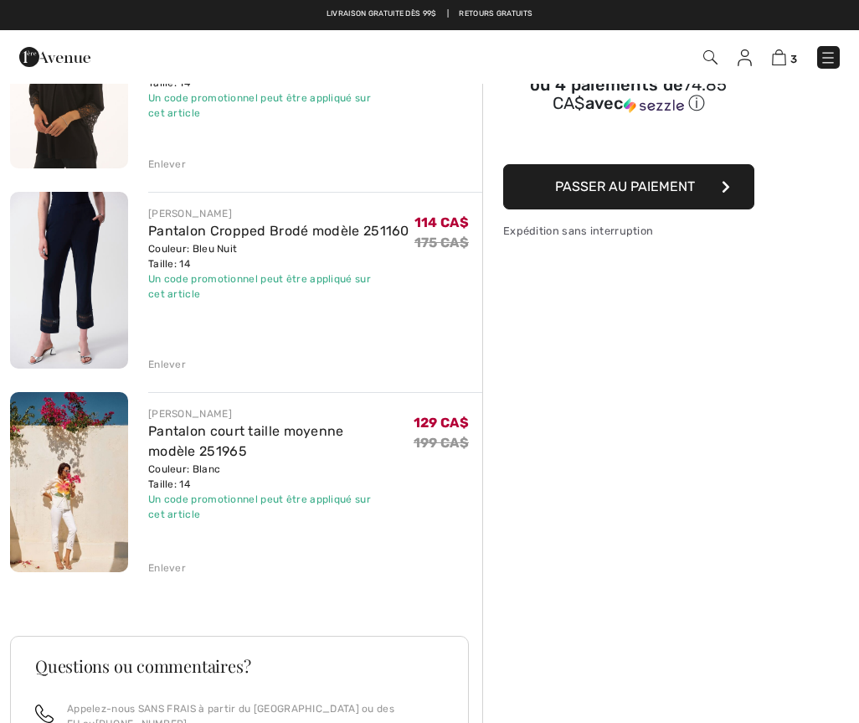
scroll to position [247, 0]
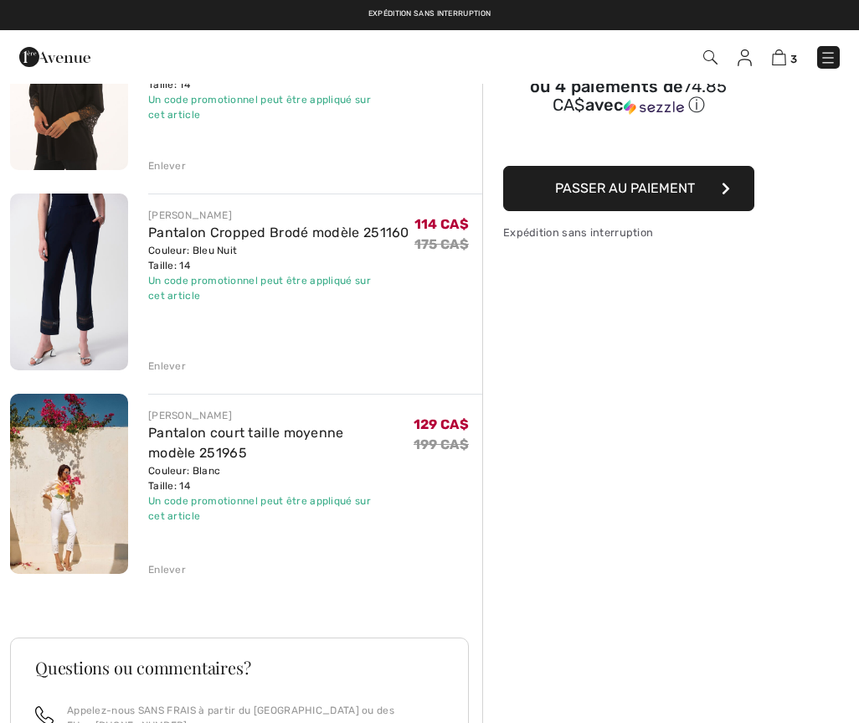
click at [31, 554] on img at bounding box center [69, 484] width 118 height 180
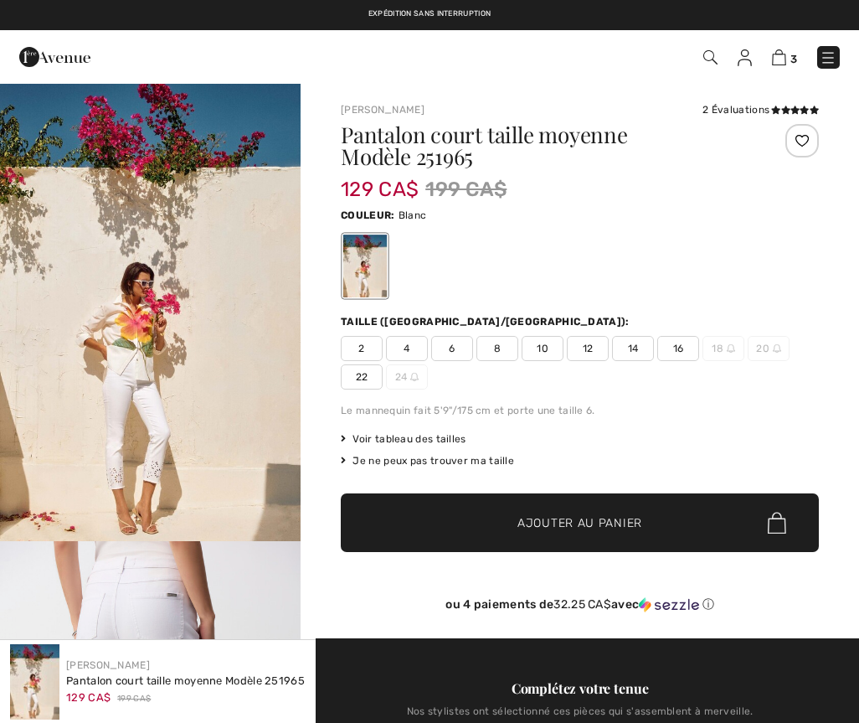
checkbox input "true"
click at [88, 481] on img "1 / 6" at bounding box center [150, 311] width 301 height 459
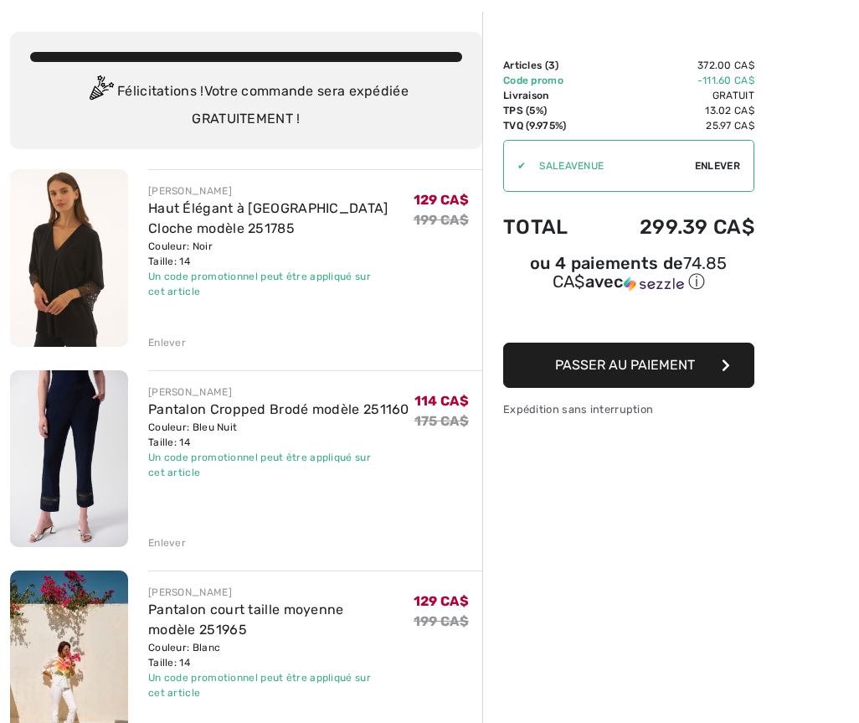
scroll to position [72, 0]
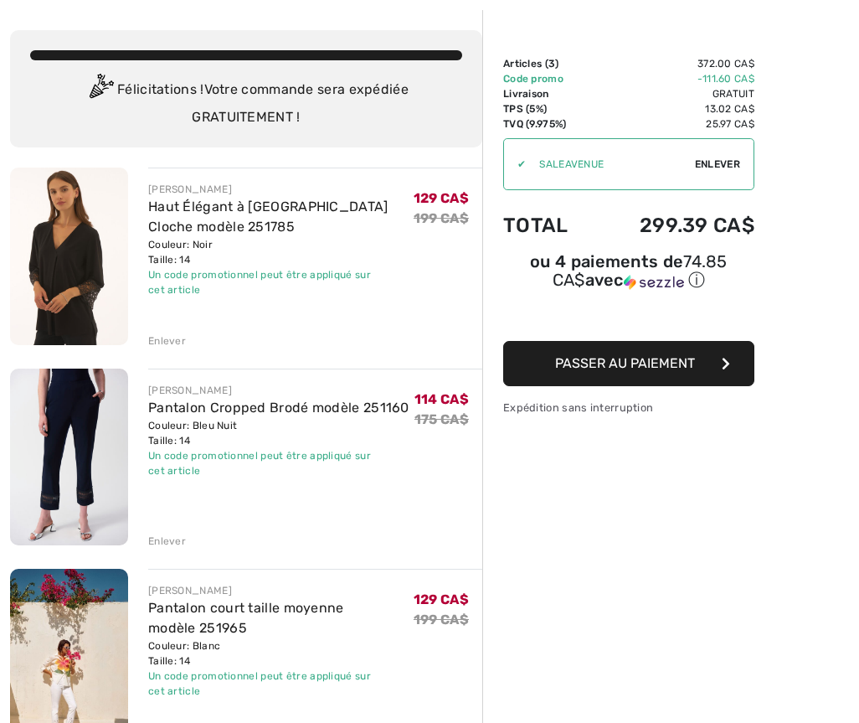
click at [45, 482] on img at bounding box center [69, 457] width 118 height 177
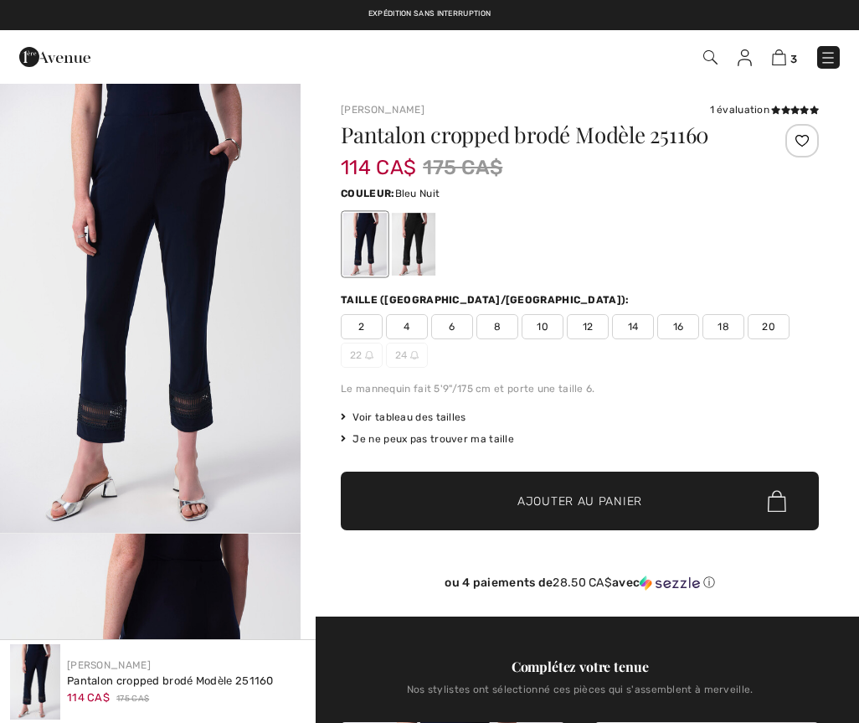
checkbox input "true"
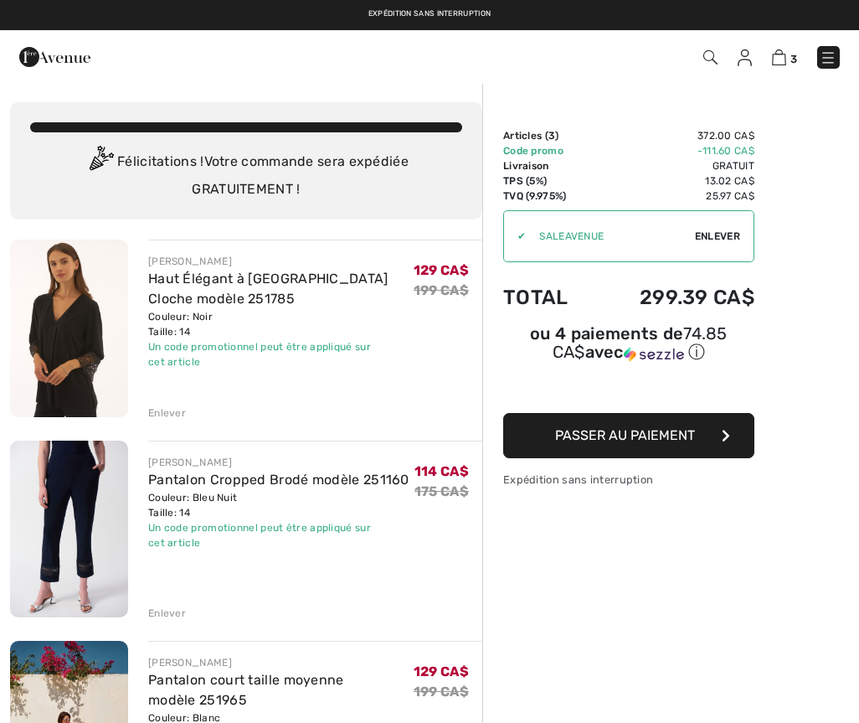
click at [707, 65] on img at bounding box center [711, 57] width 14 height 14
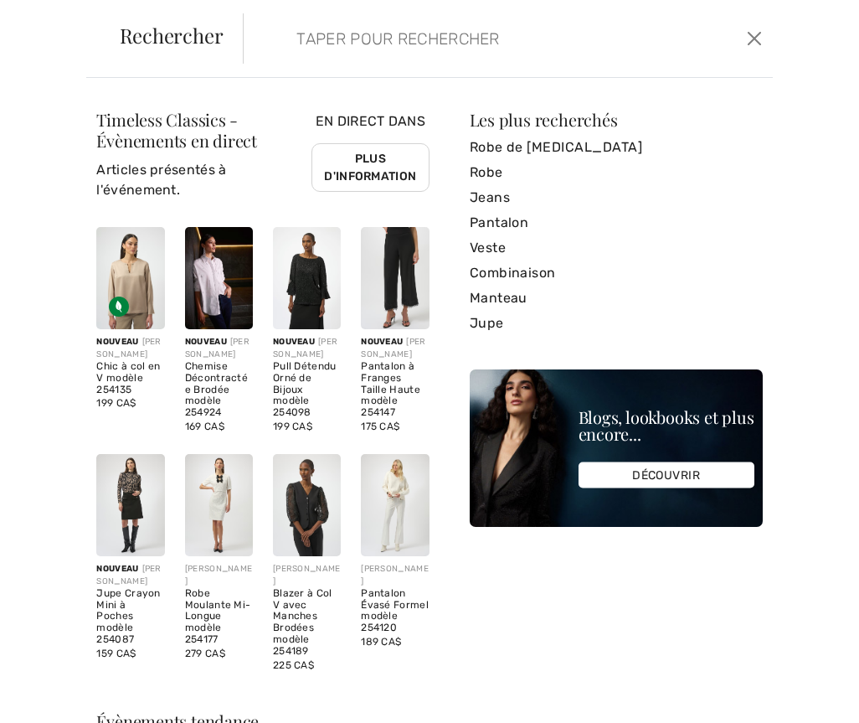
click at [416, 39] on input "search" at bounding box center [456, 38] width 344 height 50
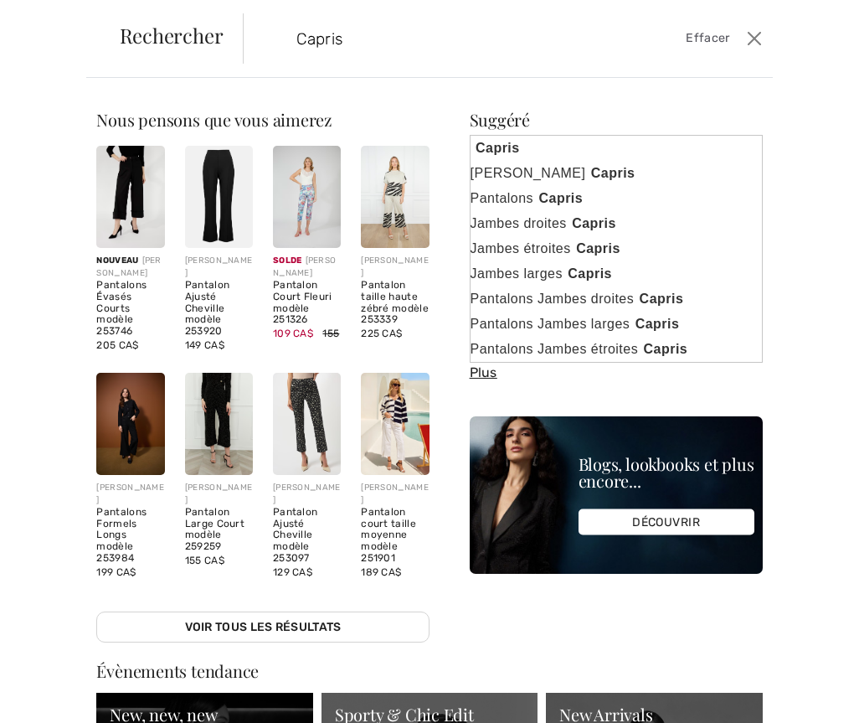
type input "Capris"
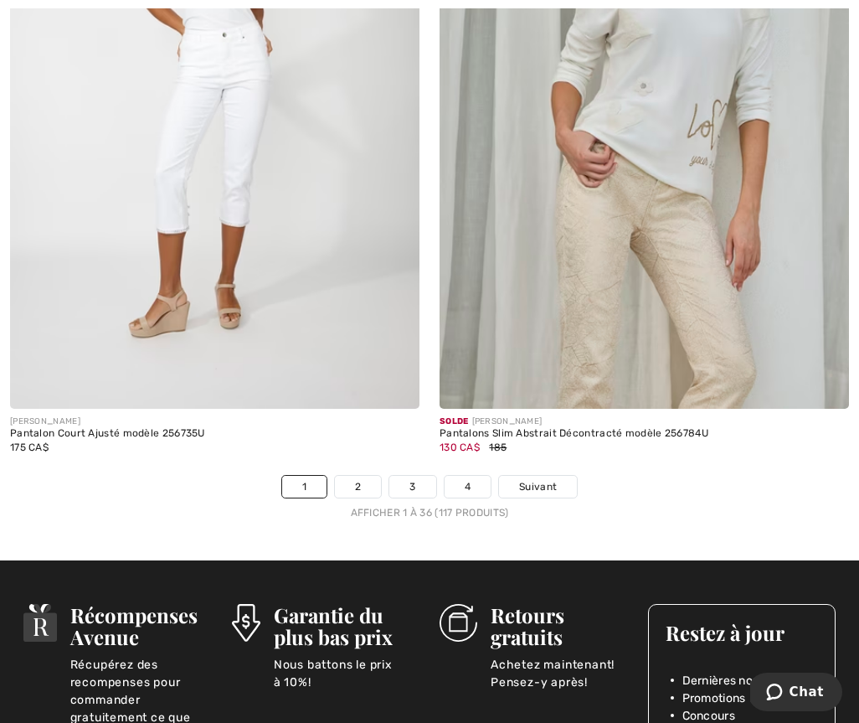
scroll to position [12723, 0]
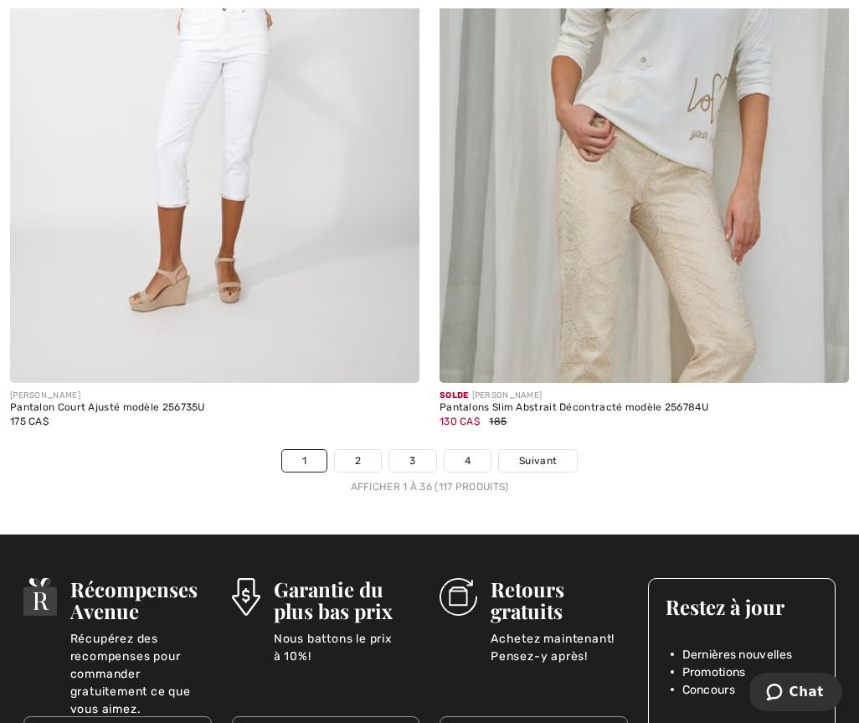
click at [355, 453] on link "2" at bounding box center [358, 461] width 46 height 22
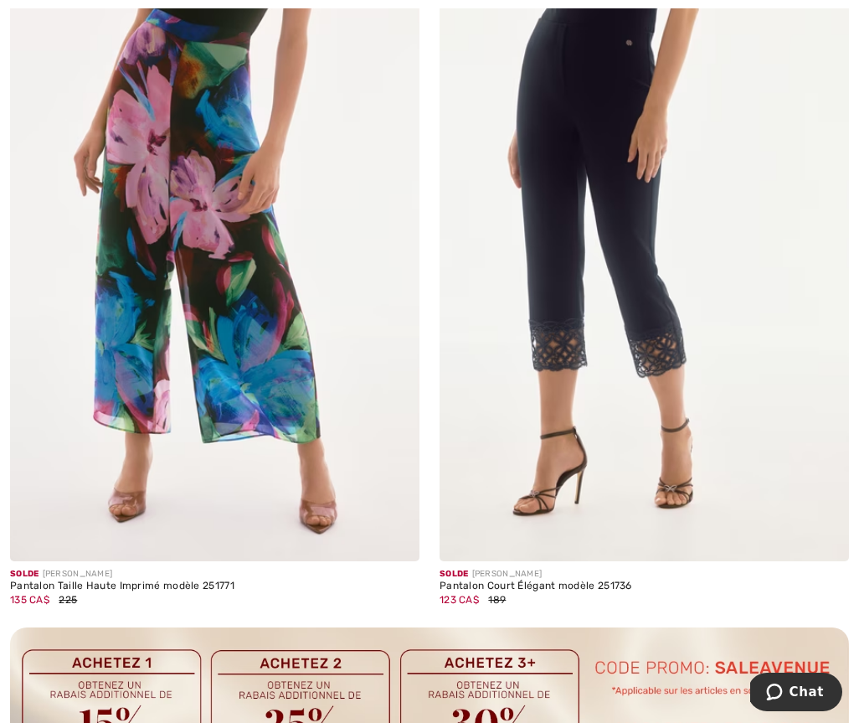
scroll to position [3796, 0]
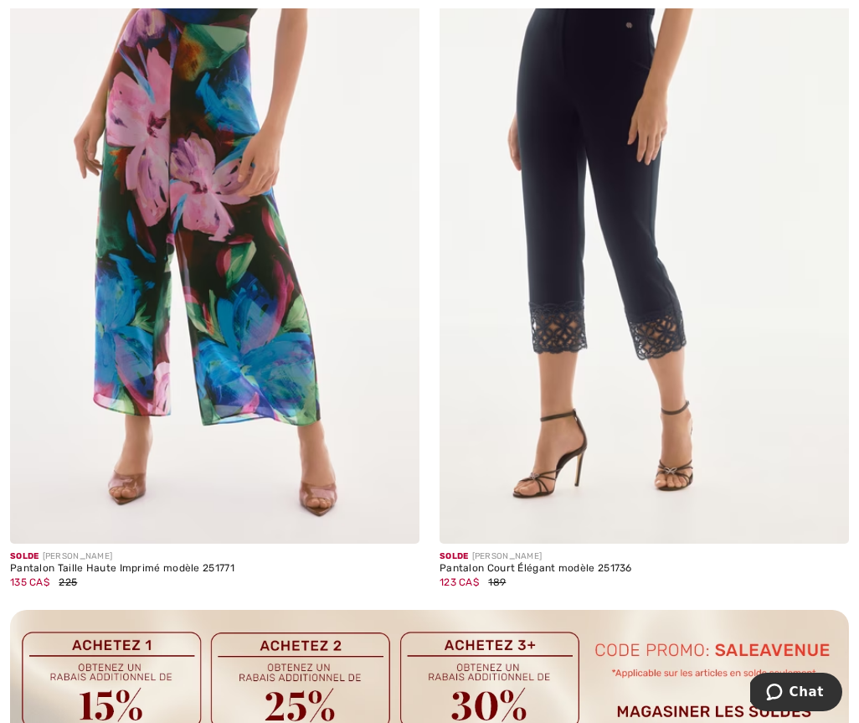
click at [725, 406] on img at bounding box center [645, 237] width 410 height 615
